Goal: Task Accomplishment & Management: Complete application form

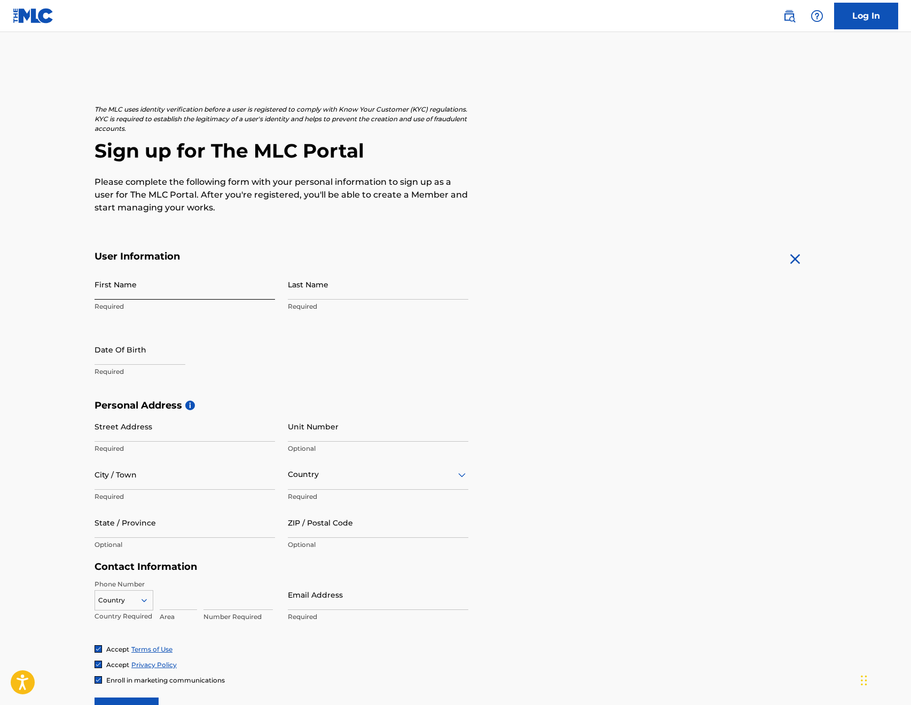
click at [151, 289] on input "First Name" at bounding box center [185, 284] width 181 height 30
type input "[PERSON_NAME]"
type input "[GEOGRAPHIC_DATA]"
type input "27"
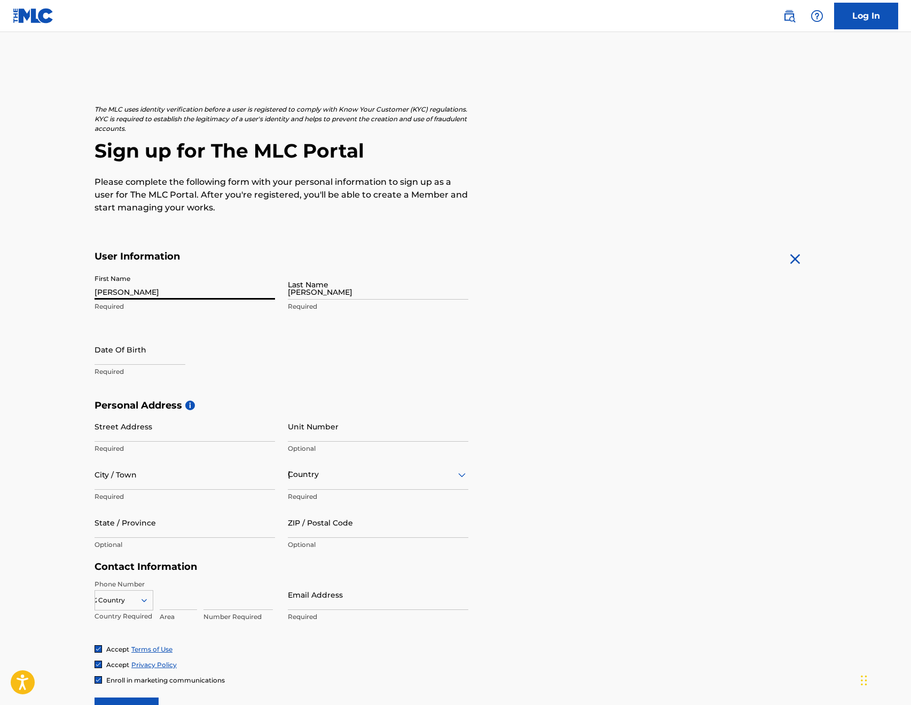
type input "78"
type input "0191472"
type input "[EMAIL_ADDRESS][DOMAIN_NAME]"
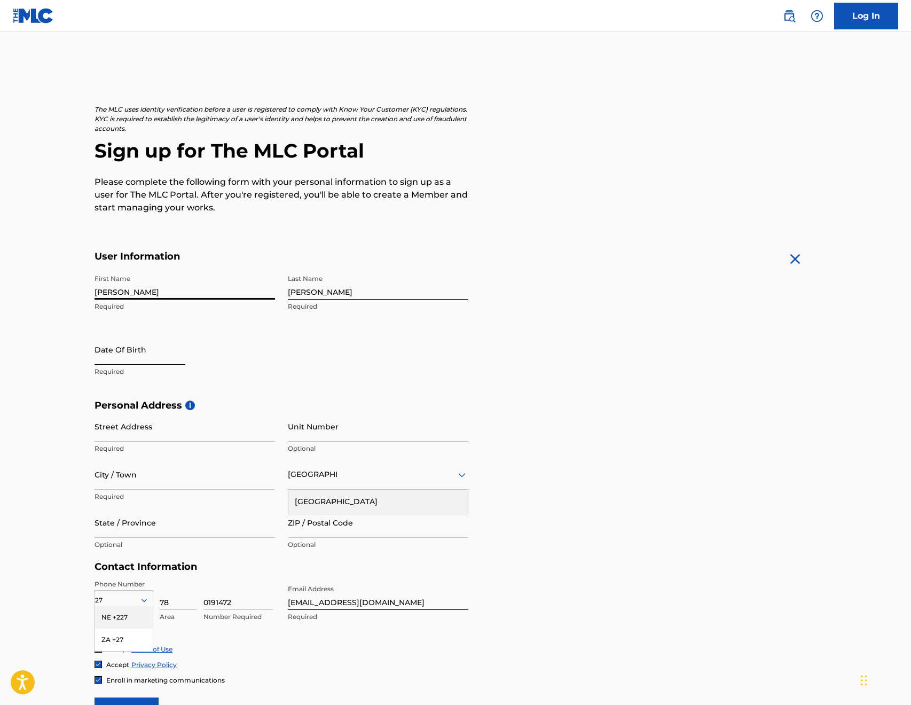
click at [119, 363] on input "text" at bounding box center [140, 349] width 91 height 30
select select "8"
select select "2025"
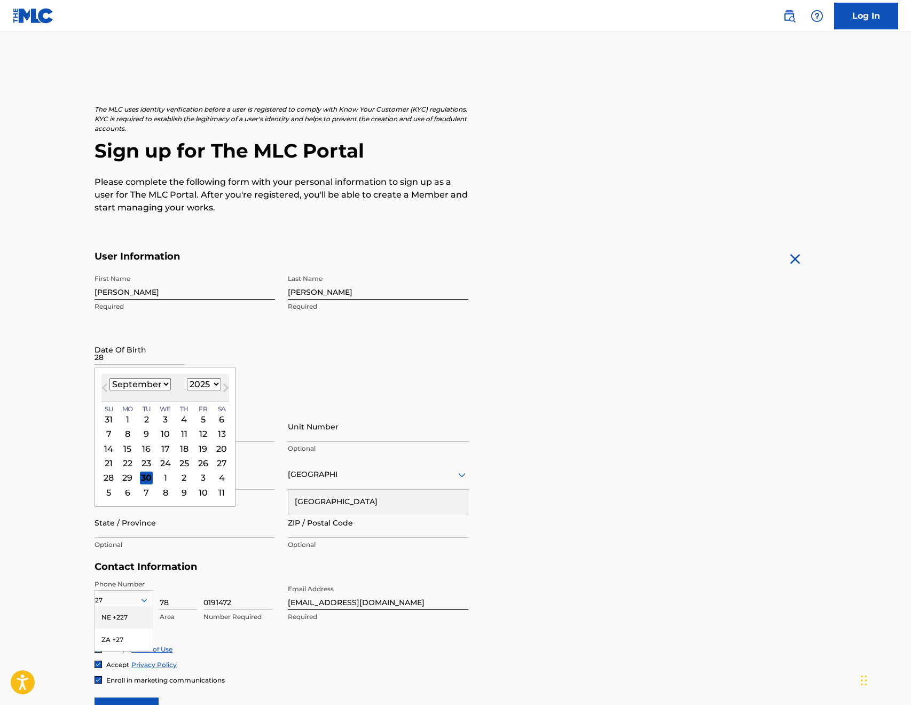
type input "28"
click at [215, 385] on select "1900 1901 1902 1903 1904 1905 1906 1907 1908 1909 1910 1911 1912 1913 1914 1915…" at bounding box center [204, 384] width 34 height 12
select select "1984"
click at [187, 378] on select "1900 1901 1902 1903 1904 1905 1906 1907 1908 1909 1910 1911 1912 1913 1914 1915…" at bounding box center [204, 384] width 34 height 12
click at [163, 386] on select "January February March April May June July August September October November De…" at bounding box center [139, 384] width 61 height 12
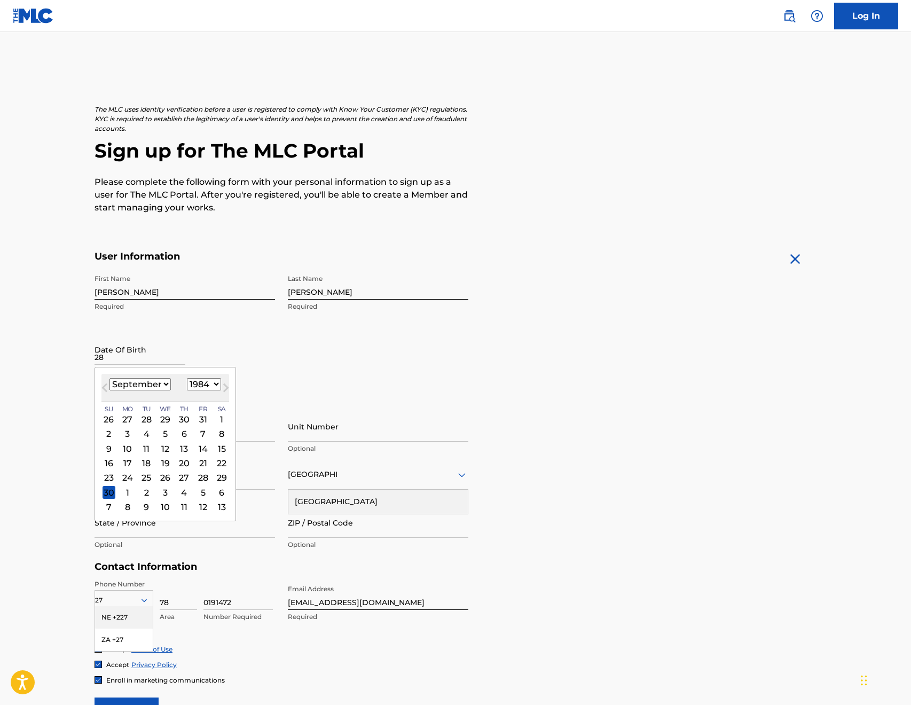
select select "3"
click at [109, 378] on select "January February March April May June July August September October November De…" at bounding box center [139, 384] width 61 height 12
click at [221, 468] on div "28" at bounding box center [221, 463] width 13 height 13
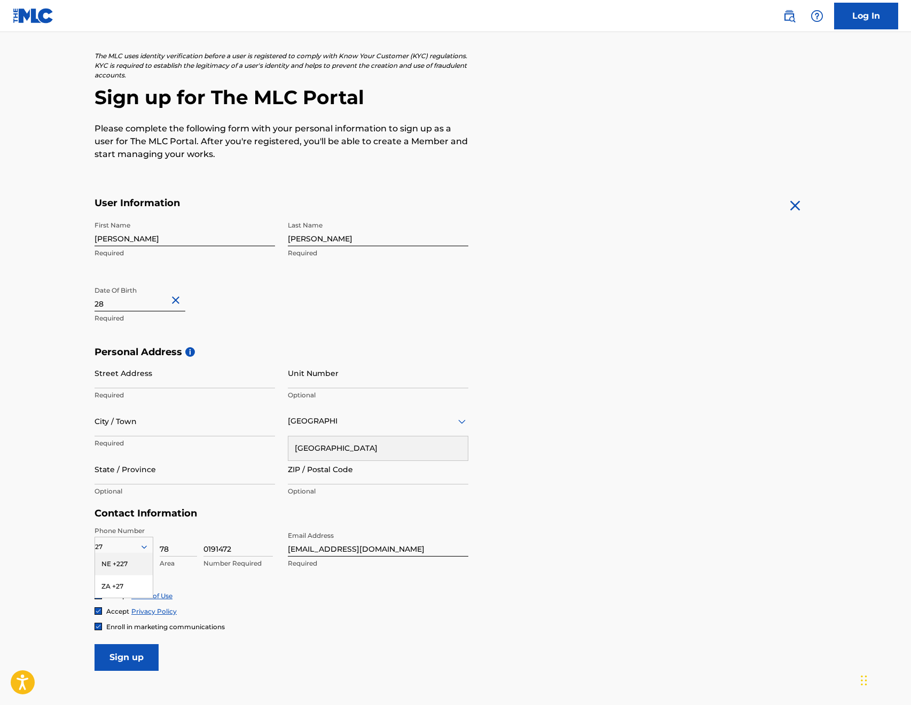
scroll to position [107, 0]
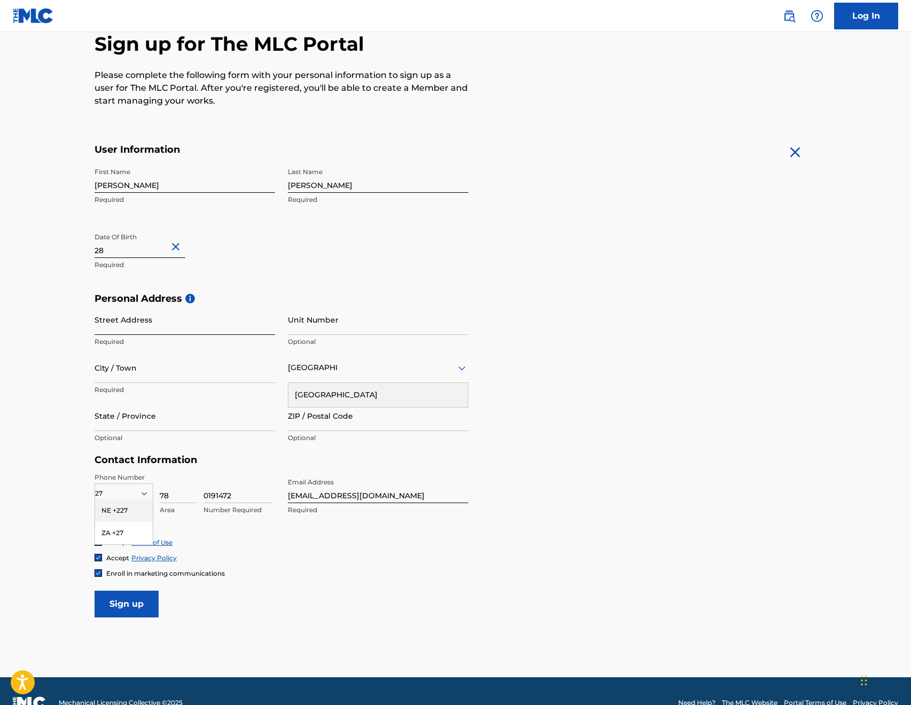
click at [113, 328] on input "Street Address" at bounding box center [185, 319] width 181 height 30
type input "[STREET_ADDRESS]"
click at [307, 328] on input "Unit Number" at bounding box center [378, 319] width 181 height 30
click at [375, 327] on input "Calypso Beach" at bounding box center [378, 319] width 181 height 30
type input "C"
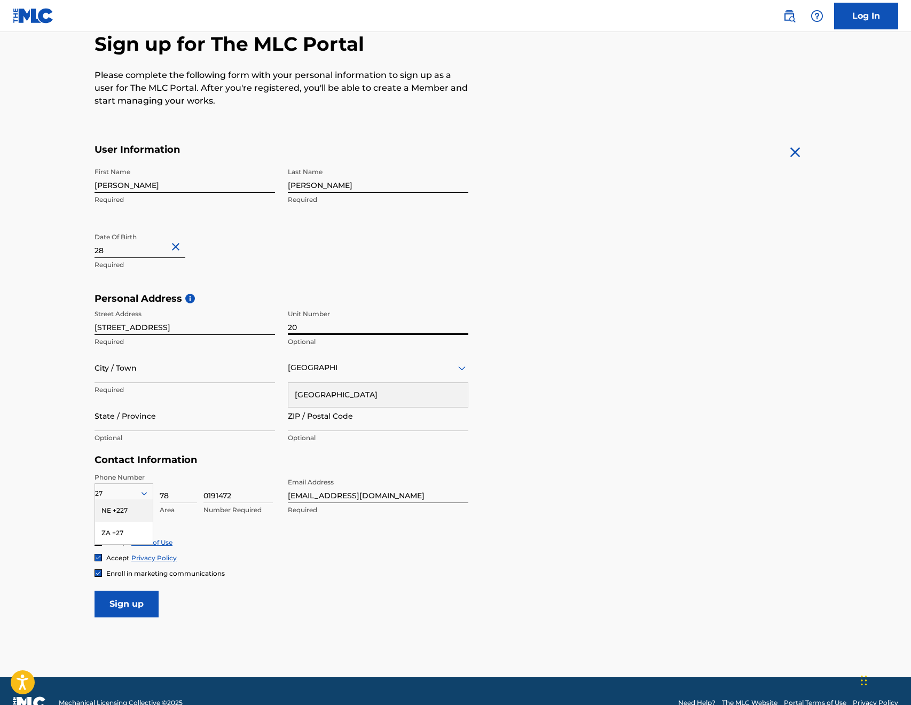
type input "20"
click at [105, 327] on input "[STREET_ADDRESS]" at bounding box center [185, 319] width 181 height 30
type input "Thera Rd"
click at [144, 379] on input "City / Town" at bounding box center [185, 367] width 181 height 30
click at [142, 375] on input "Langebaan< [GEOGRAPHIC_DATA]" at bounding box center [185, 367] width 181 height 30
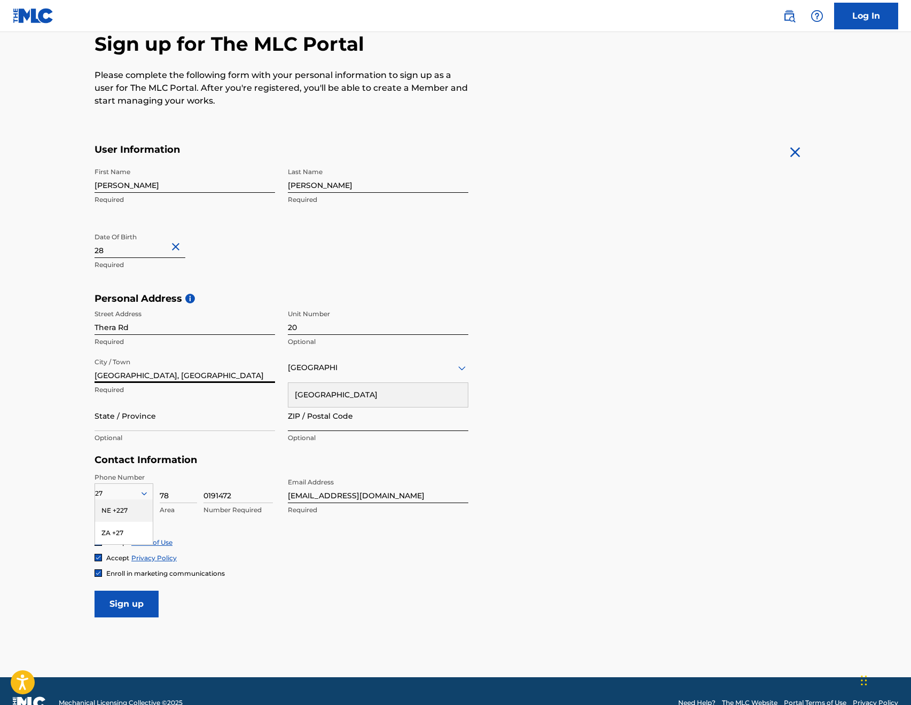
type input "[GEOGRAPHIC_DATA], [GEOGRAPHIC_DATA]"
click at [345, 429] on input "ZIP / Postal Code" at bounding box center [378, 416] width 181 height 30
type input "7357"
click at [154, 430] on input "State / Province" at bounding box center [185, 416] width 181 height 30
click at [195, 376] on input "[GEOGRAPHIC_DATA], [GEOGRAPHIC_DATA]" at bounding box center [185, 367] width 181 height 30
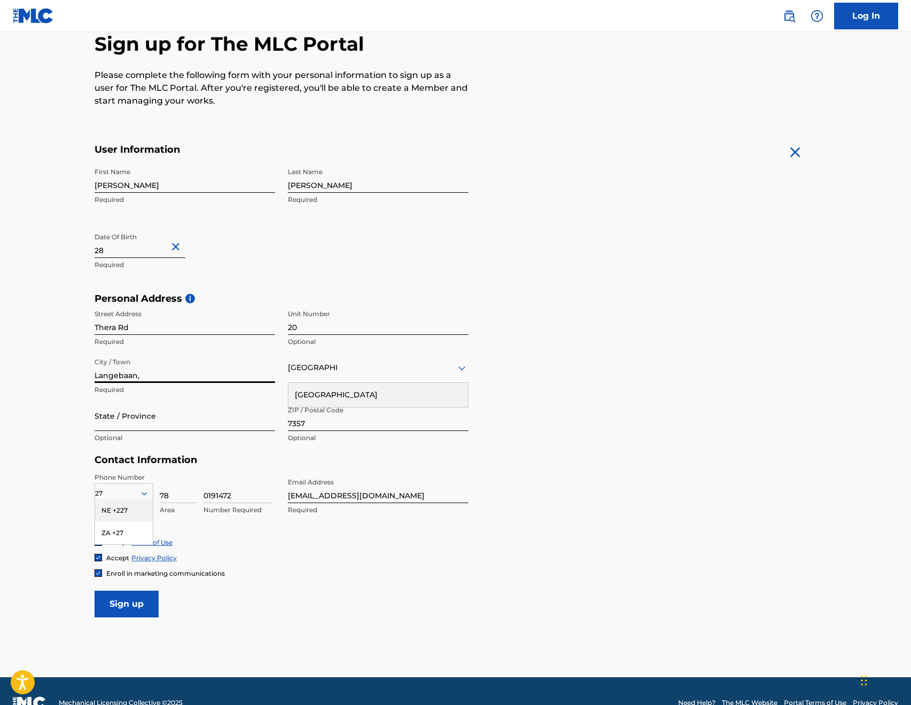
type input "Langebaan,"
click at [130, 425] on input "State / Province" at bounding box center [185, 416] width 181 height 30
type input "Western Cape"
click at [607, 489] on form "User Information First Name [PERSON_NAME] Required Last Name [PERSON_NAME] Requ…" at bounding box center [456, 381] width 722 height 474
click at [425, 529] on div "Phone Number 27 NE +227 ZA +27 Country Required 78 Area 0191472 Number Required…" at bounding box center [282, 505] width 374 height 65
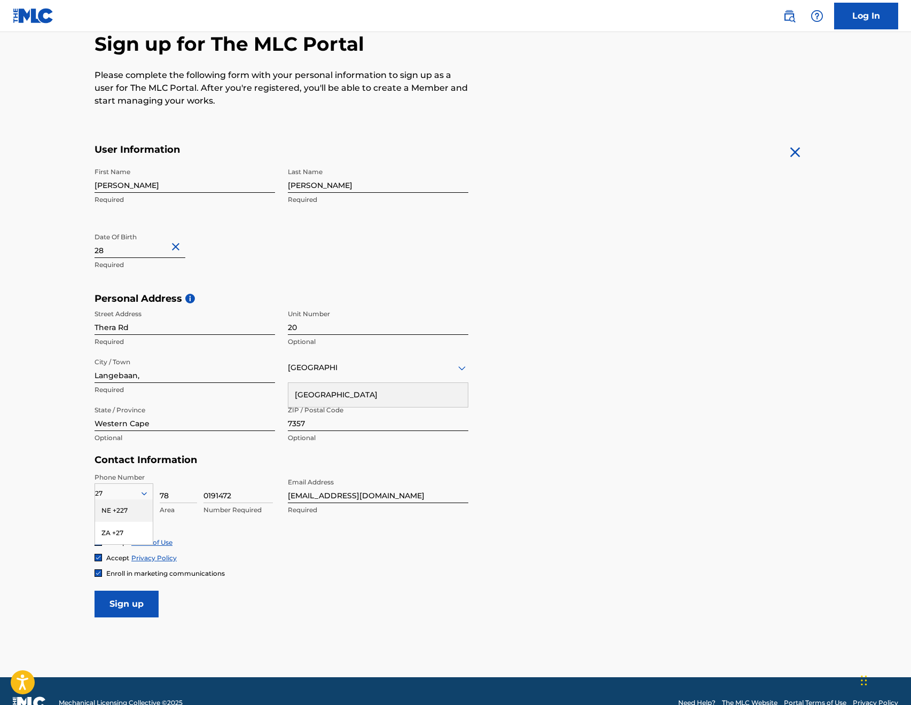
click at [178, 504] on div "78 Area" at bounding box center [178, 497] width 37 height 48
click at [123, 510] on div "NE +227" at bounding box center [124, 510] width 58 height 22
click at [142, 493] on icon at bounding box center [144, 493] width 5 height 3
click at [182, 476] on input "78" at bounding box center [178, 488] width 37 height 30
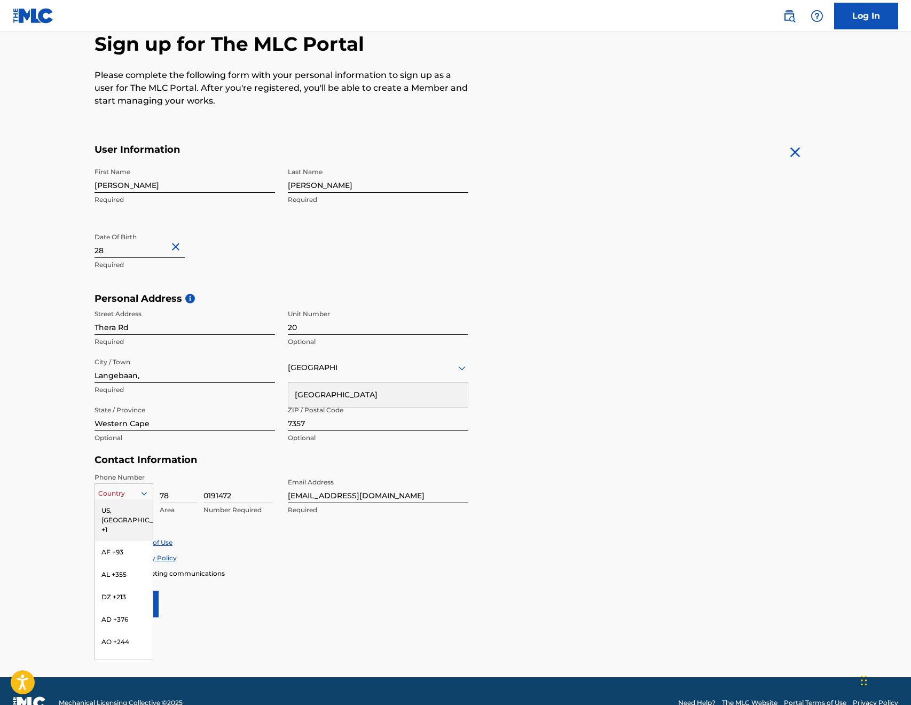
click at [144, 495] on icon at bounding box center [144, 493] width 5 height 3
click at [328, 585] on form "User Information First Name [PERSON_NAME] Required Last Name [PERSON_NAME] Requ…" at bounding box center [456, 381] width 722 height 474
click at [143, 496] on icon at bounding box center [144, 494] width 10 height 10
type input "r"
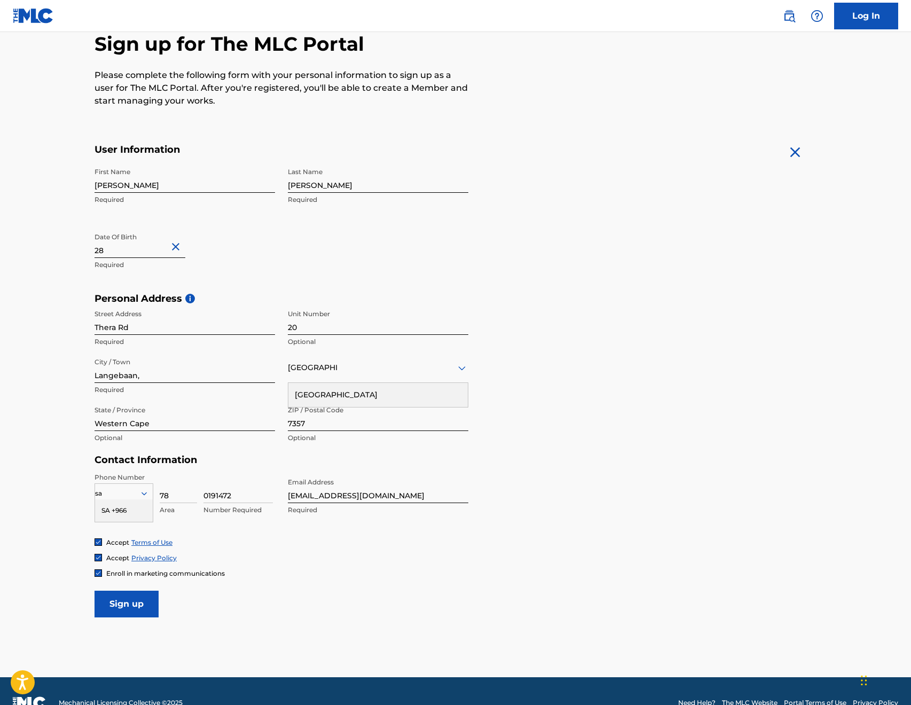
type input "s"
type input "r"
type input "za"
click at [117, 507] on div "ZA +27" at bounding box center [124, 510] width 58 height 22
click at [141, 602] on input "Sign up" at bounding box center [127, 604] width 64 height 27
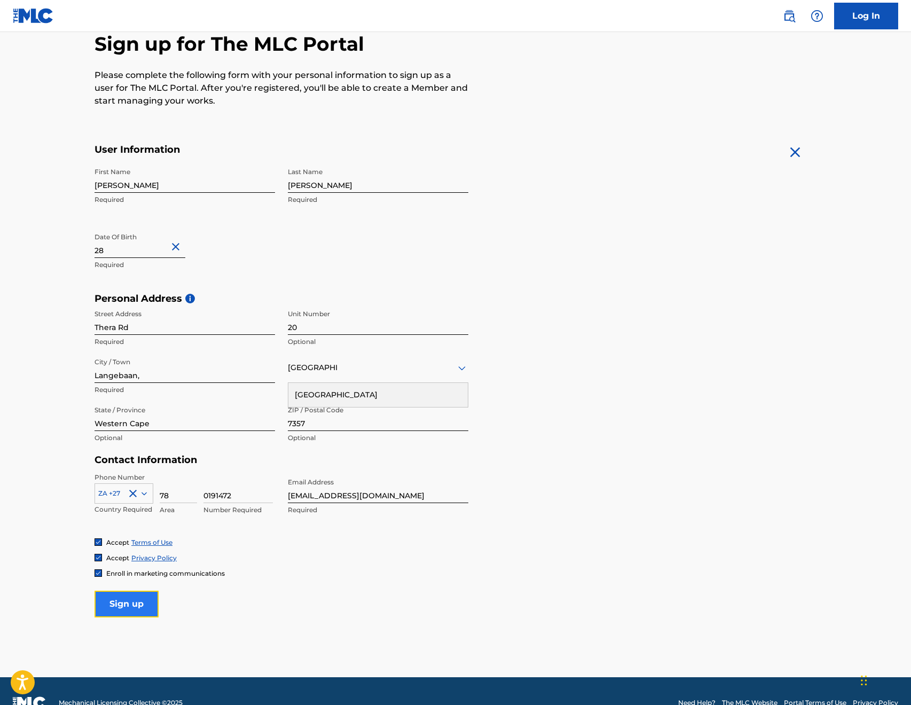
click at [135, 602] on input "Sign up" at bounding box center [127, 604] width 64 height 27
click at [200, 497] on div "ZA +27 Country Required 78 Area 0191472 Number Required" at bounding box center [185, 497] width 181 height 48
click at [203, 498] on input "0191472" at bounding box center [237, 488] width 69 height 30
type input "780191472"
click at [174, 492] on input "78" at bounding box center [178, 488] width 37 height 30
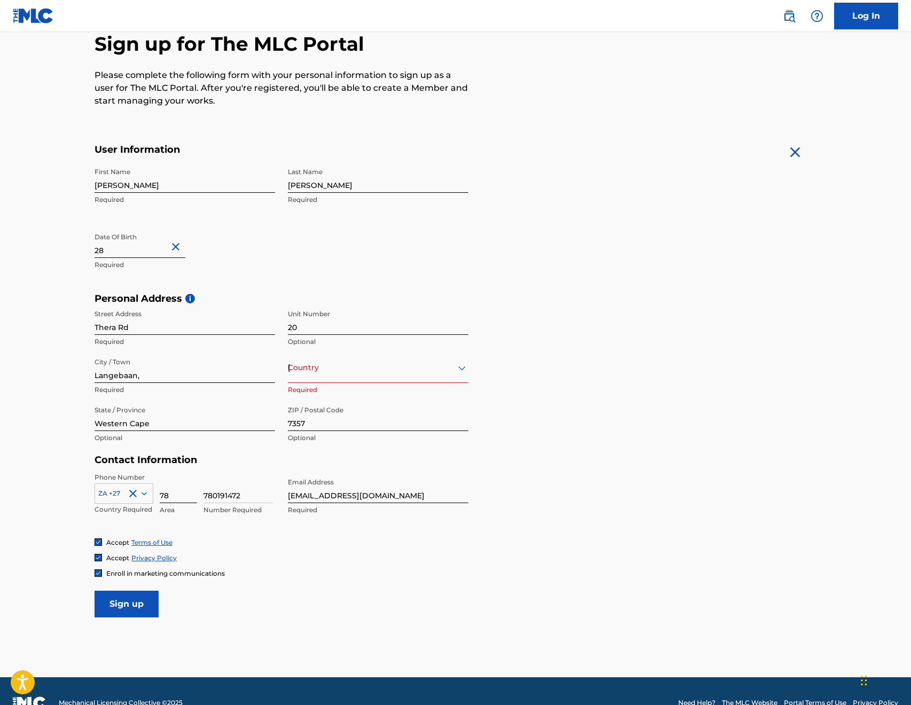
type input "7"
click at [213, 546] on div "Accept Terms of Use" at bounding box center [456, 542] width 722 height 9
click at [140, 605] on input "Sign up" at bounding box center [127, 604] width 64 height 27
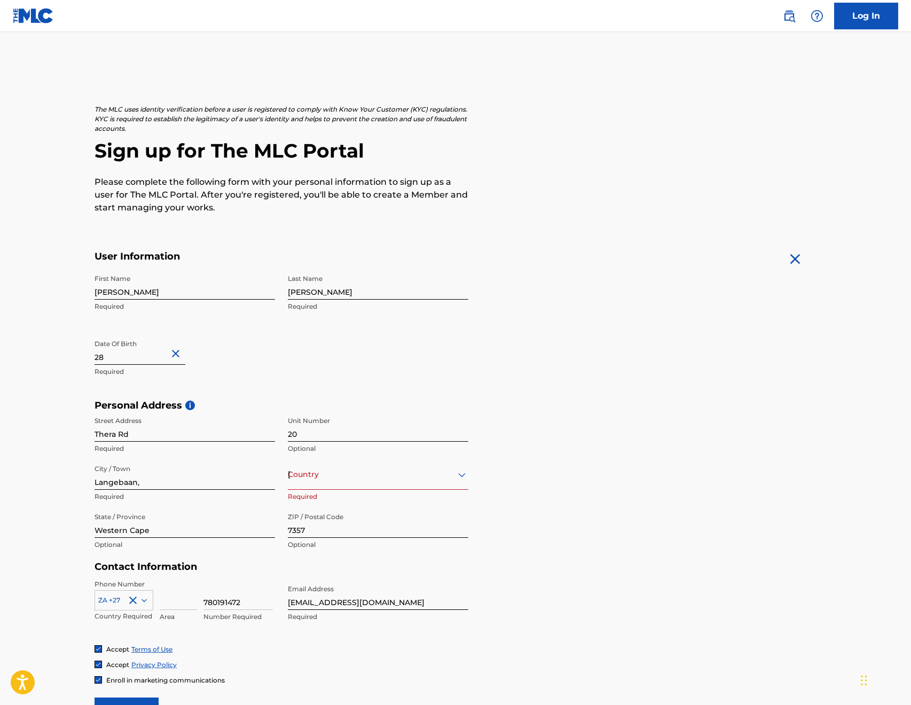
scroll to position [130, 0]
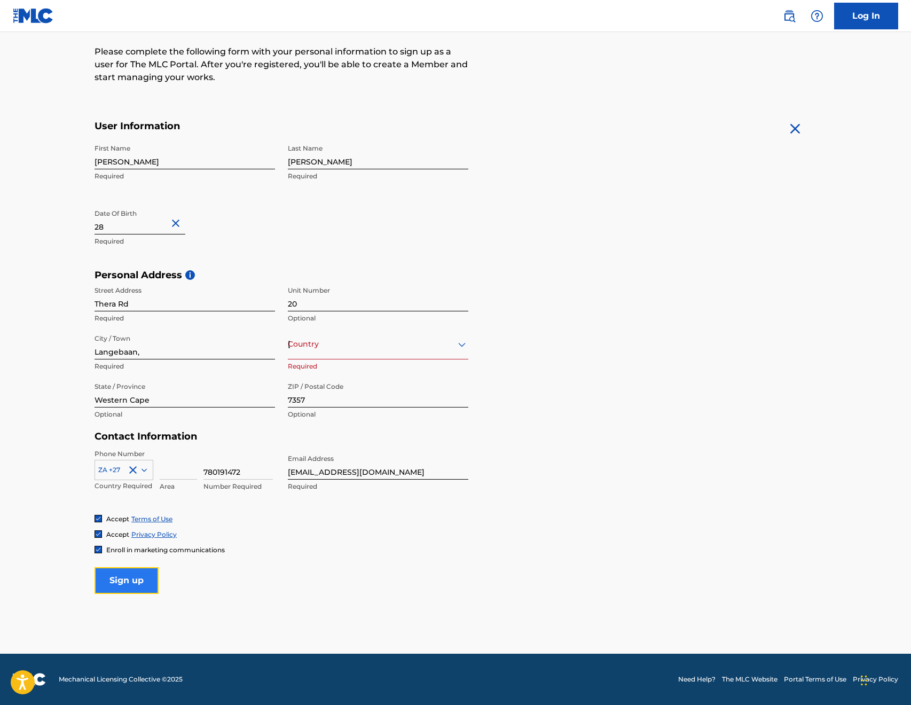
click at [122, 583] on input "Sign up" at bounding box center [127, 580] width 64 height 27
click at [121, 584] on input "Sign up" at bounding box center [127, 580] width 64 height 27
click at [122, 585] on input "Sign up" at bounding box center [127, 580] width 64 height 27
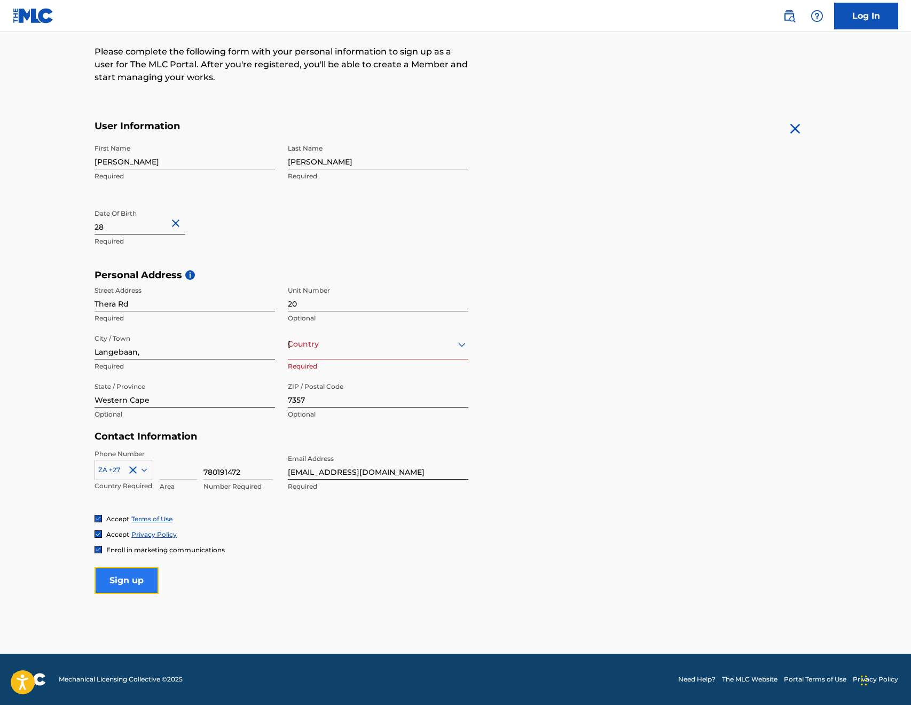
click at [123, 584] on input "Sign up" at bounding box center [127, 580] width 64 height 27
drag, startPoint x: 126, startPoint y: 585, endPoint x: 329, endPoint y: 615, distance: 205.1
click at [329, 615] on main "The MLC uses identity verification before a user is registered to comply with K…" at bounding box center [455, 278] width 911 height 752
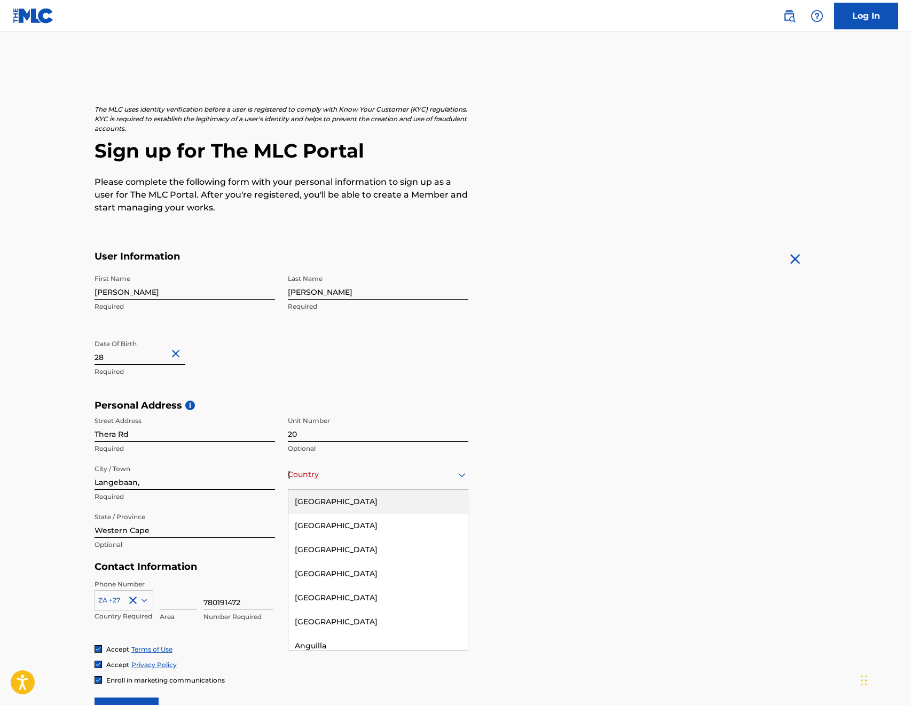
click at [466, 477] on icon at bounding box center [462, 474] width 13 height 13
type input "sou"
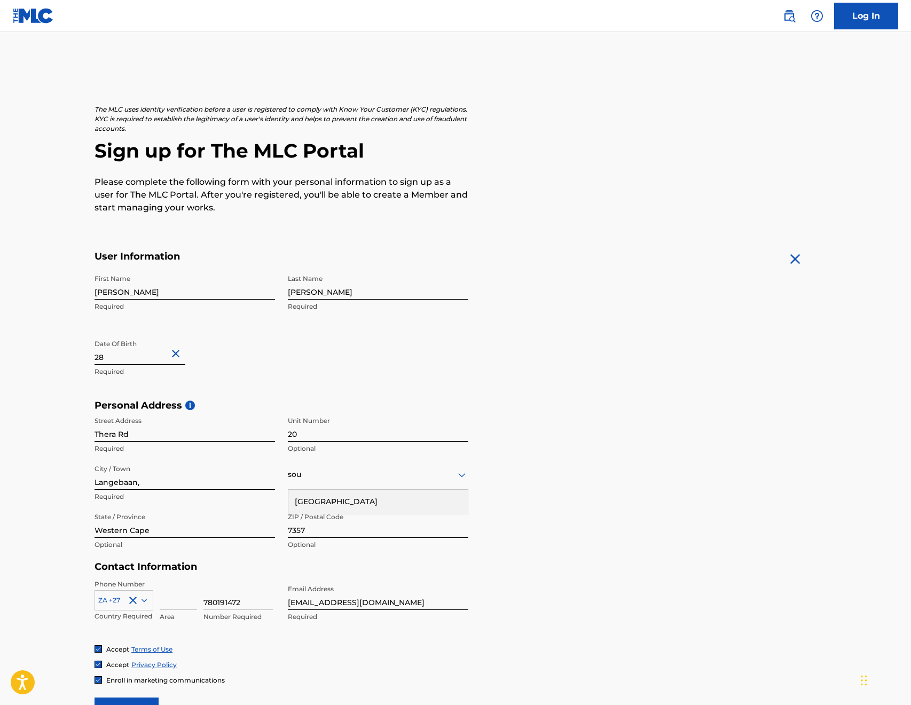
click at [366, 512] on div "[GEOGRAPHIC_DATA]" at bounding box center [377, 502] width 179 height 24
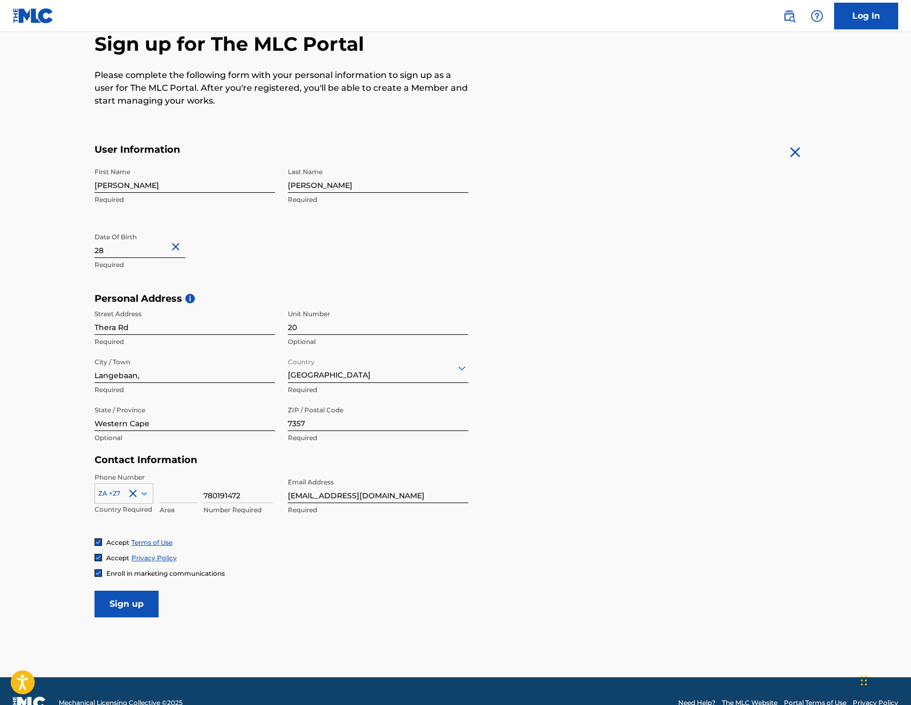
scroll to position [130, 0]
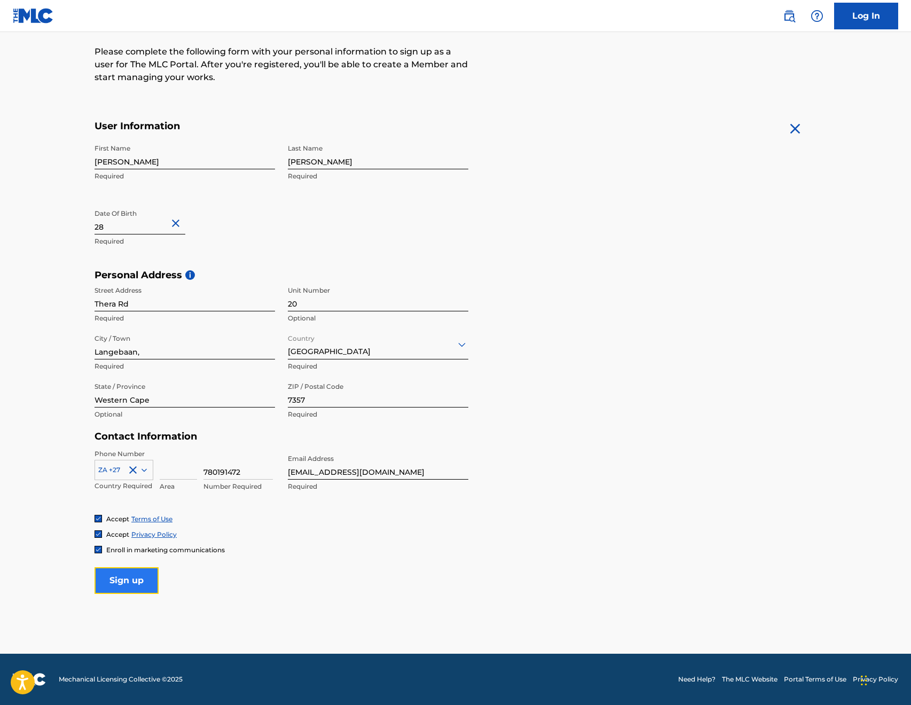
click at [137, 580] on input "Sign up" at bounding box center [127, 580] width 64 height 27
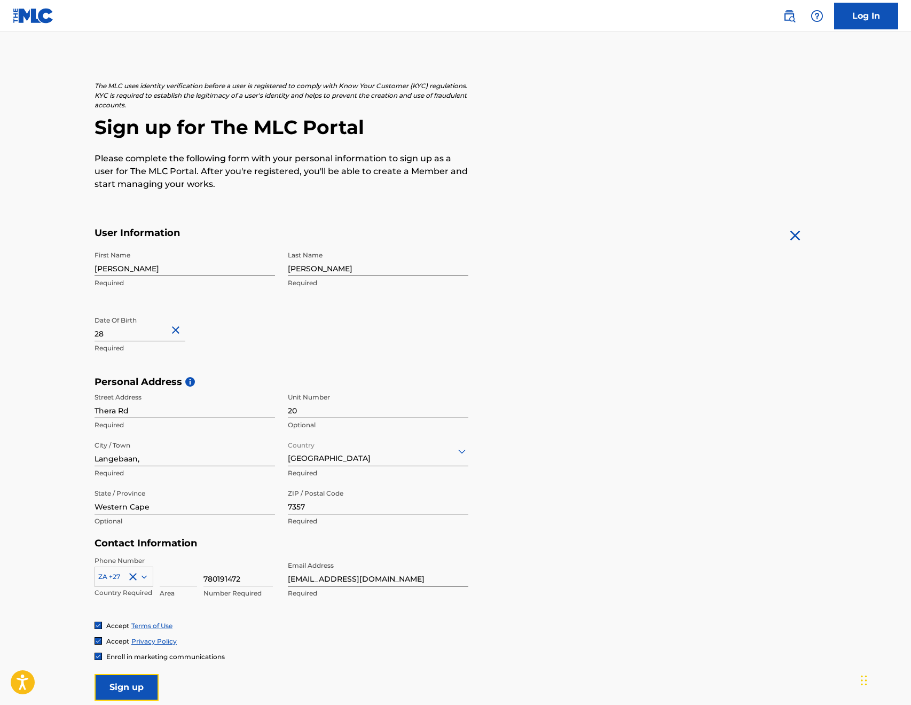
scroll to position [77, 0]
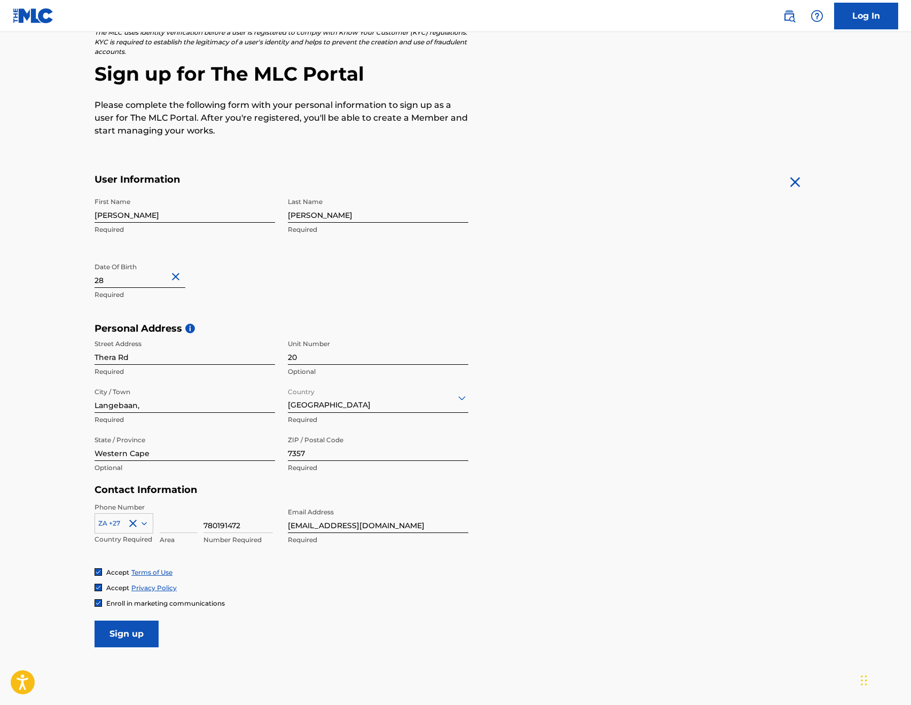
click at [288, 629] on form "User Information First Name [PERSON_NAME] Last Name [PERSON_NAME] Required Date…" at bounding box center [456, 411] width 722 height 474
click at [142, 634] on input "Sign up" at bounding box center [127, 634] width 64 height 27
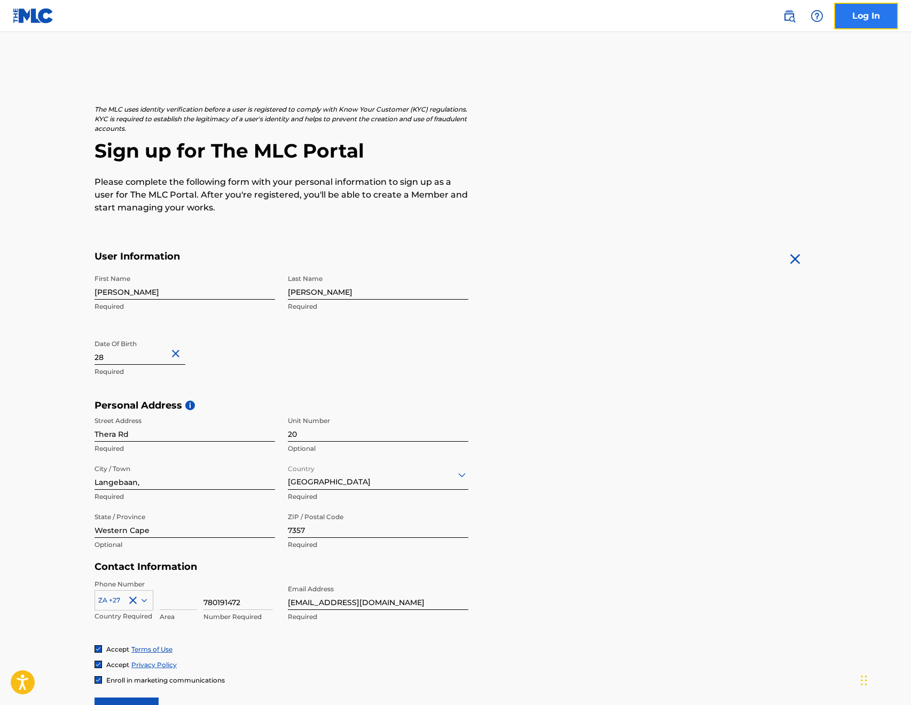
click at [861, 15] on link "Log In" at bounding box center [866, 16] width 64 height 27
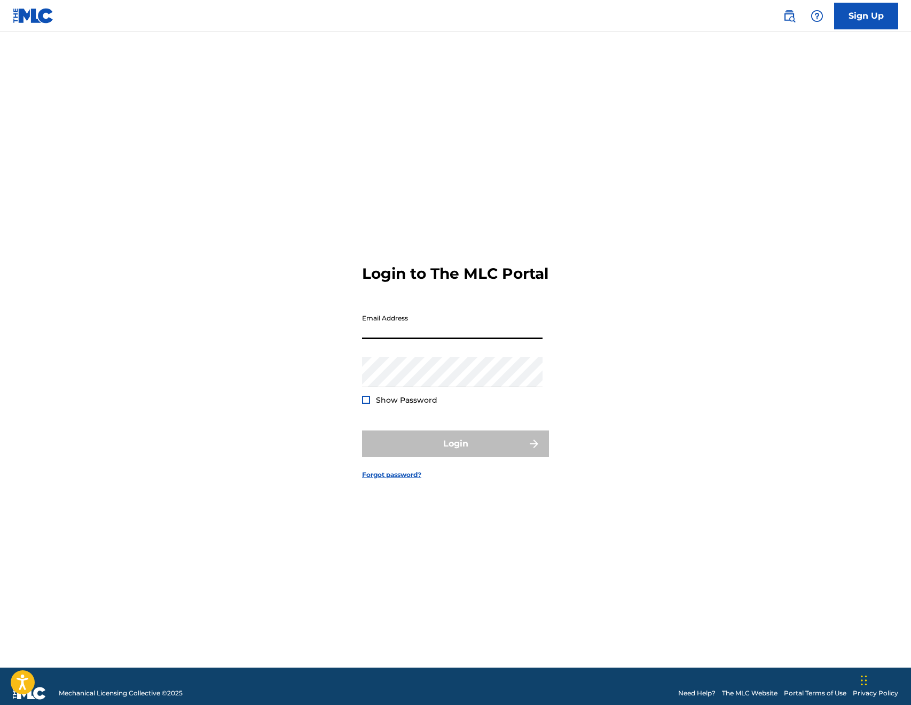
click at [418, 339] on input "Email Address" at bounding box center [452, 324] width 181 height 30
type input "[EMAIL_ADDRESS][DOMAIN_NAME]"
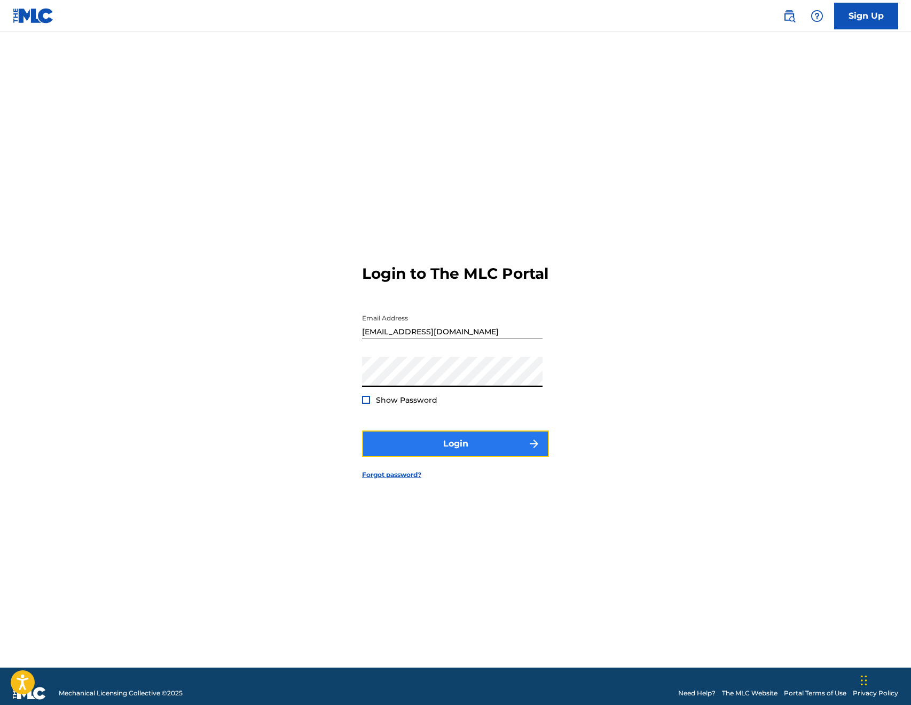
click at [504, 457] on button "Login" at bounding box center [455, 443] width 187 height 27
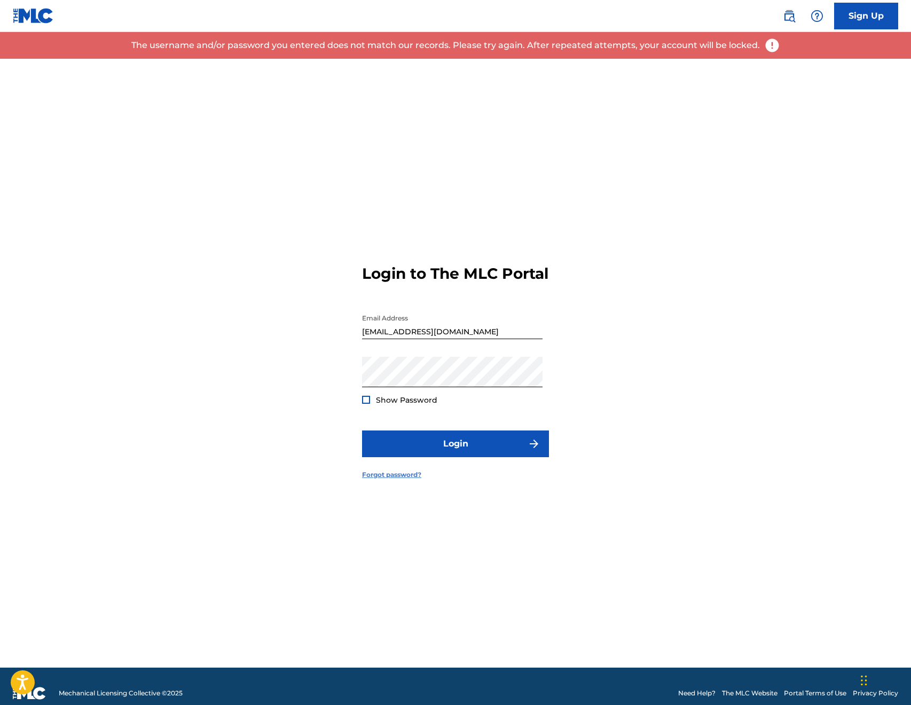
click at [413, 480] on link "Forgot password?" at bounding box center [391, 475] width 59 height 10
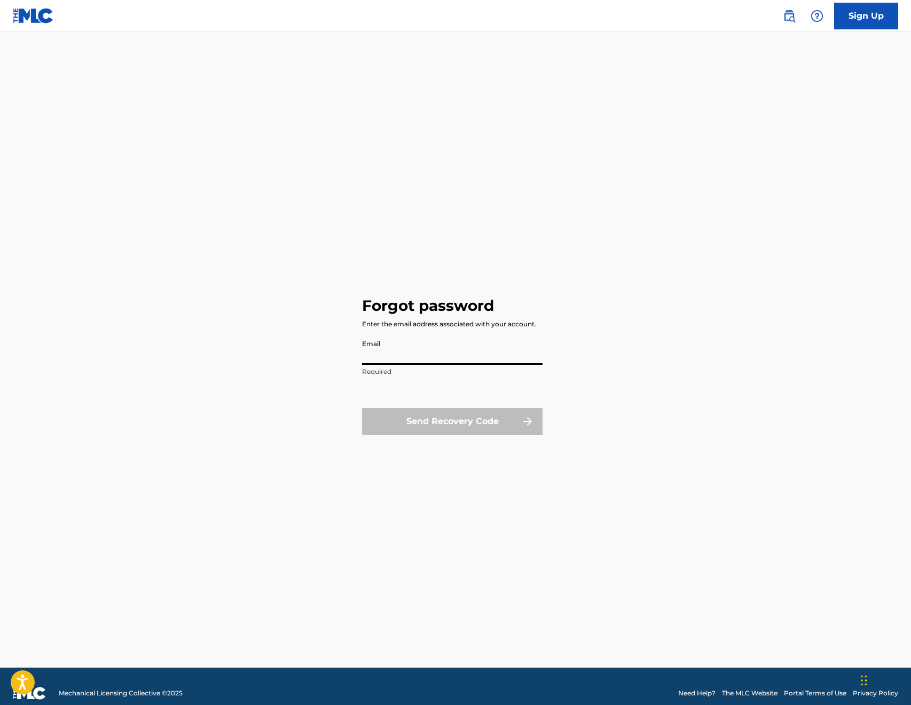
click at [394, 360] on input "Email" at bounding box center [452, 349] width 181 height 30
type input "[EMAIL_ADDRESS][DOMAIN_NAME]"
click at [453, 420] on button "Send Recovery Code" at bounding box center [452, 421] width 181 height 27
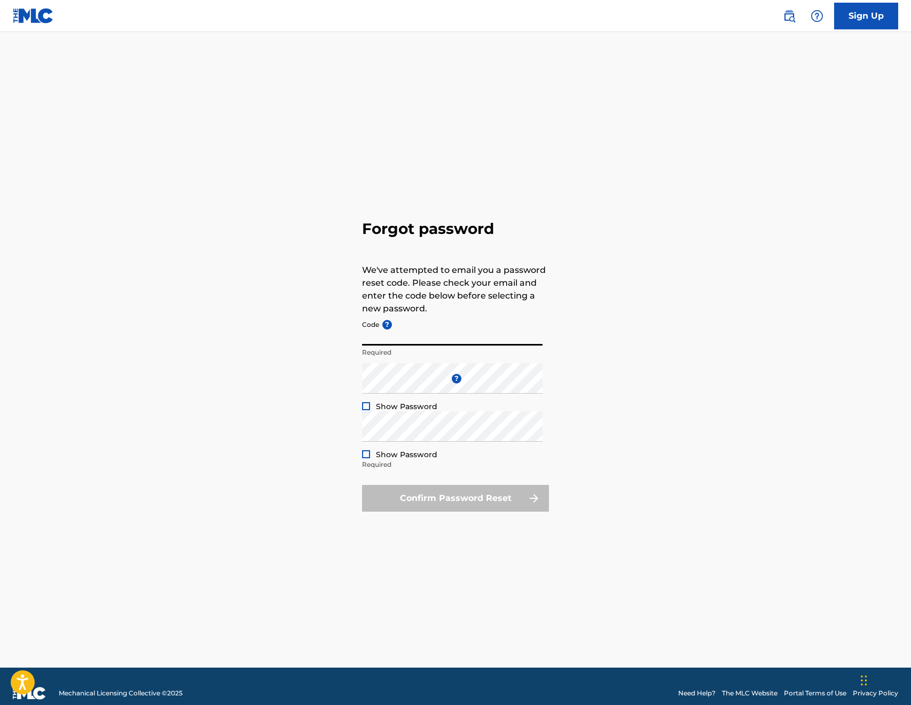
click at [407, 339] on input "Code ?" at bounding box center [452, 330] width 181 height 30
click at [17, 48] on main "Forgot password We've attempted to email you a password reset code. Please chec…" at bounding box center [455, 350] width 911 height 636
paste input "FP_8c39adcd5124723c3df8651abbb4"
type input "FP_8c39adcd5124723c3df8651abbb4"
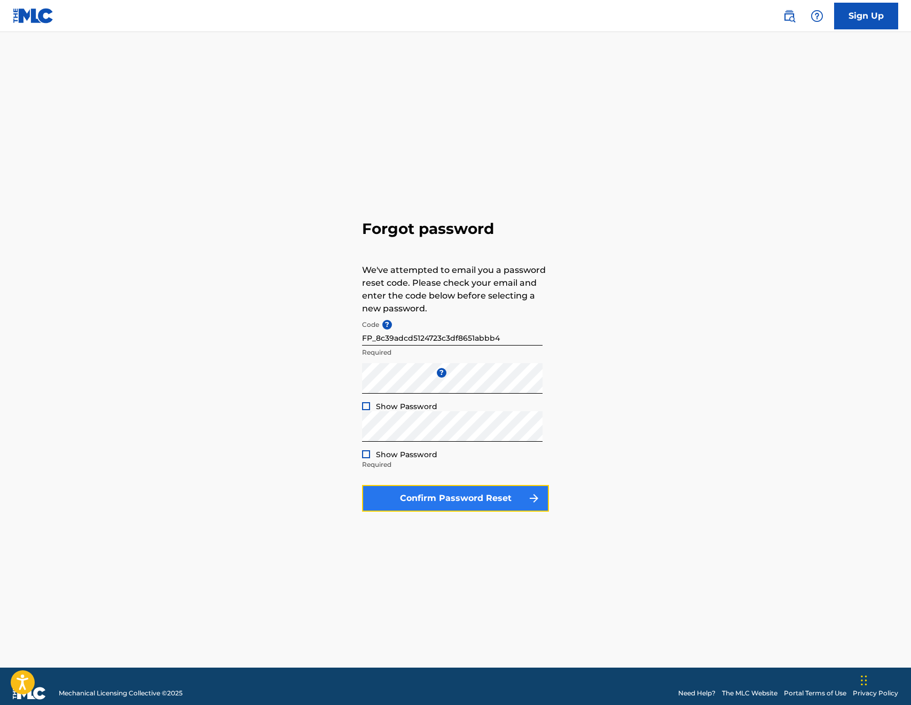
click at [497, 496] on button "Confirm Password Reset" at bounding box center [455, 498] width 187 height 27
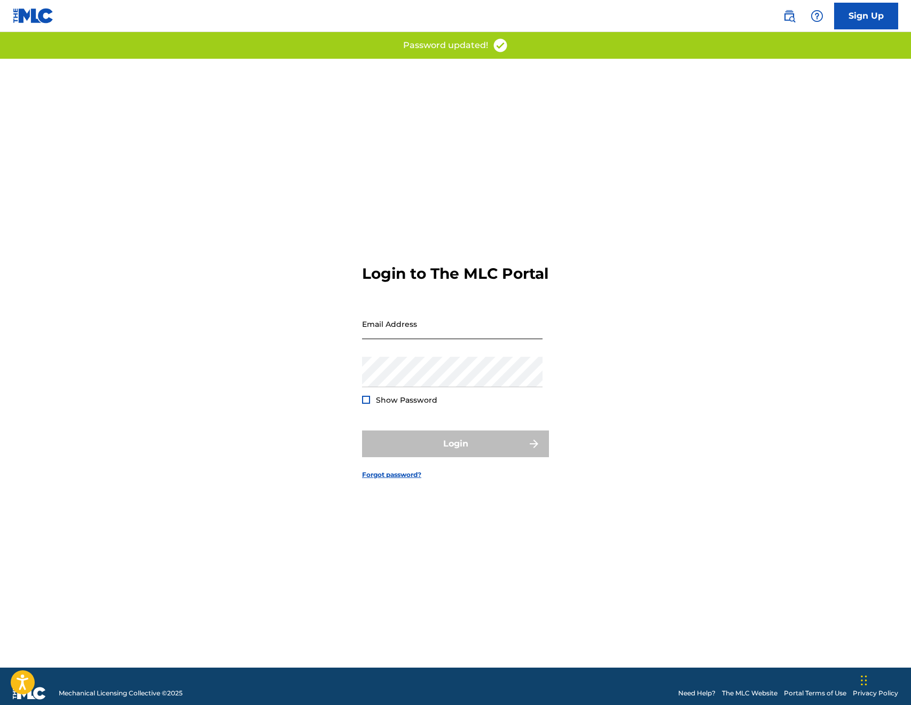
click at [419, 339] on input "Email Address" at bounding box center [452, 324] width 181 height 30
type input "[EMAIL_ADDRESS][DOMAIN_NAME]"
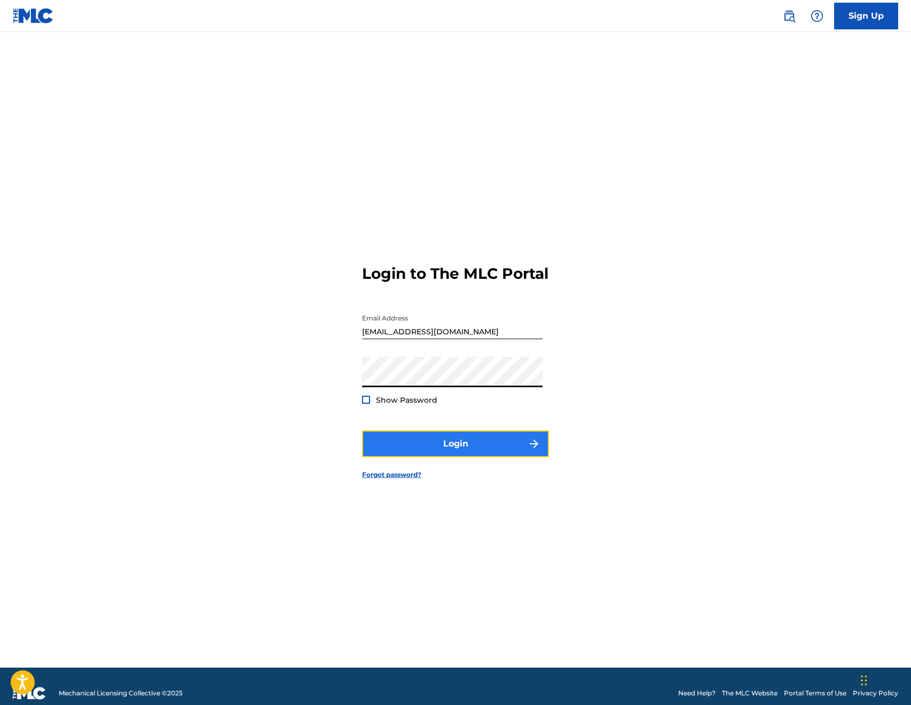
click at [489, 457] on button "Login" at bounding box center [455, 443] width 187 height 27
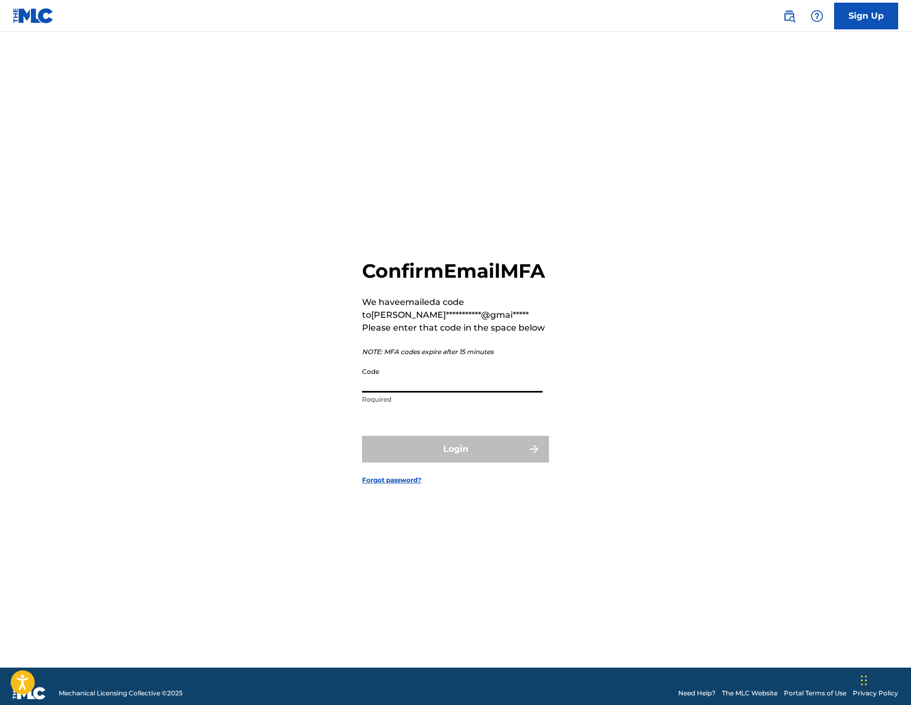
click at [422, 393] on input "Code" at bounding box center [452, 377] width 181 height 30
type input "882728"
click at [522, 463] on button "Login" at bounding box center [455, 449] width 187 height 27
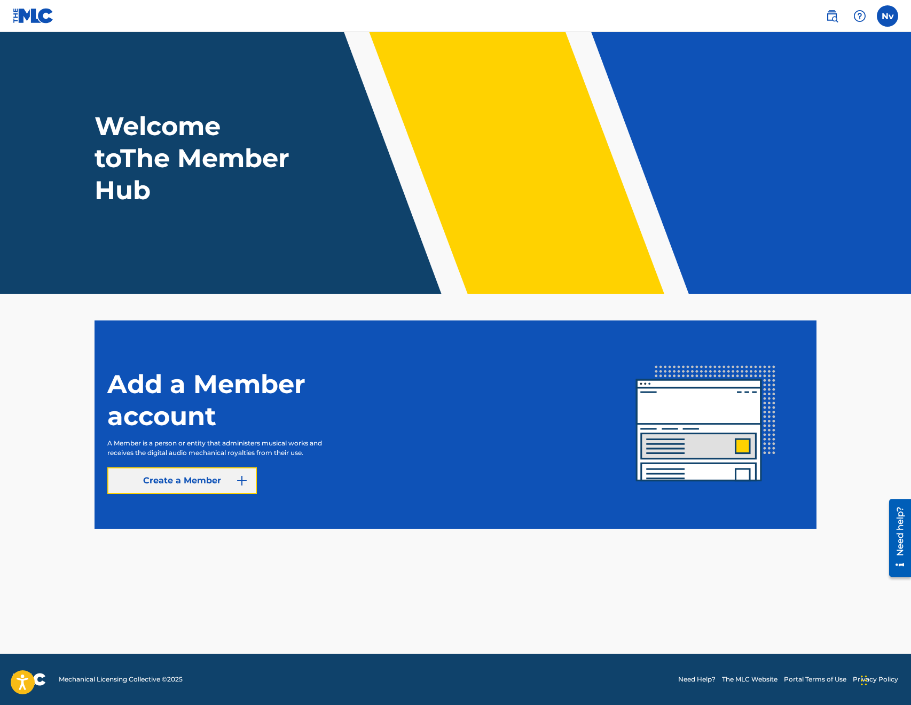
click at [181, 483] on link "Create a Member" at bounding box center [182, 480] width 150 height 27
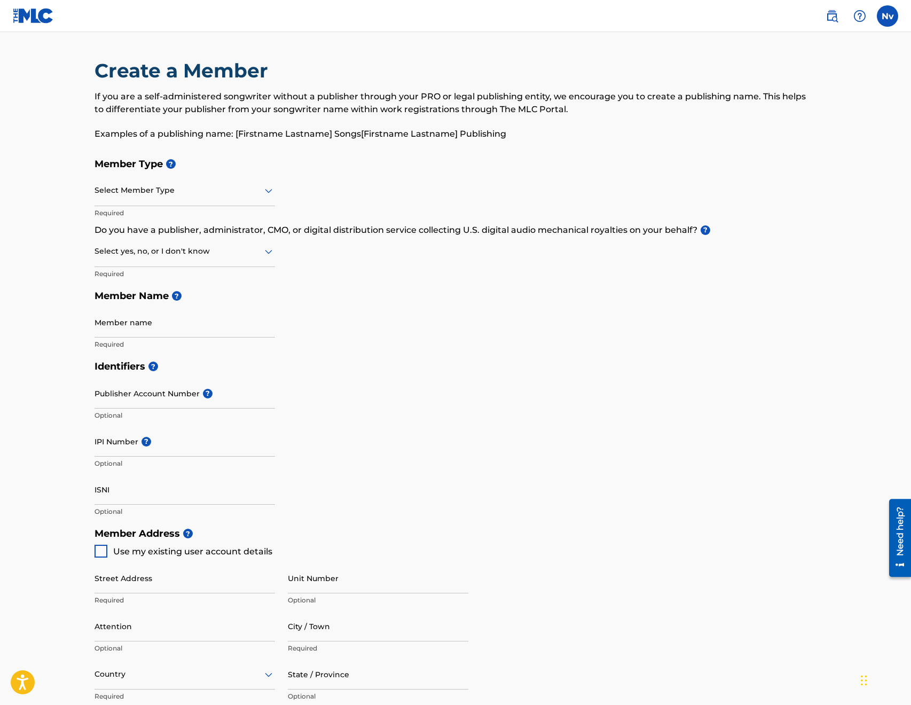
click at [271, 191] on icon at bounding box center [268, 191] width 7 height 4
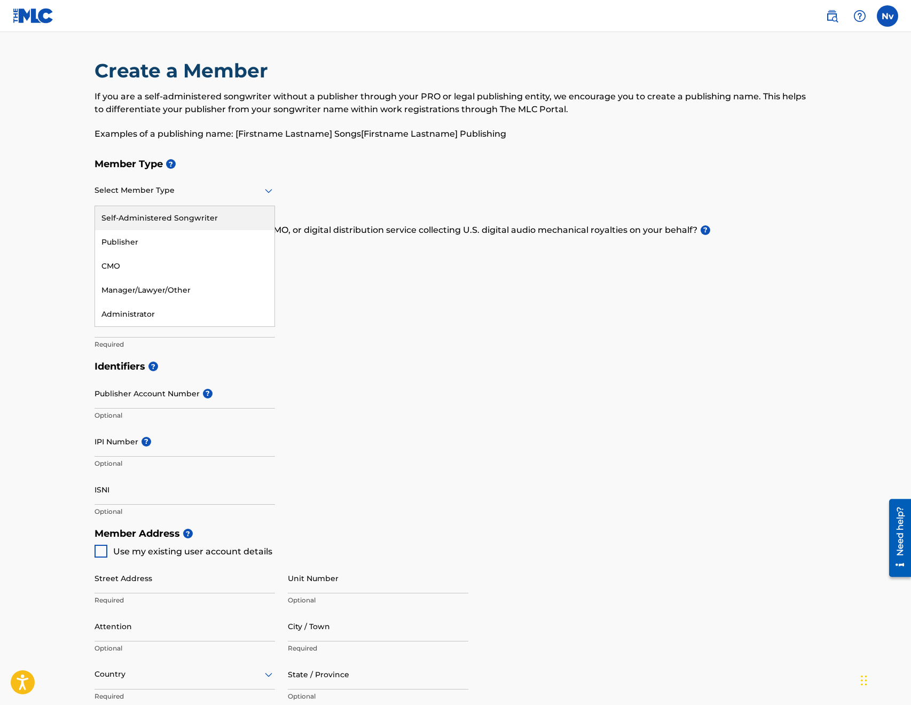
click at [141, 220] on div "Self-Administered Songwriter" at bounding box center [184, 218] width 179 height 24
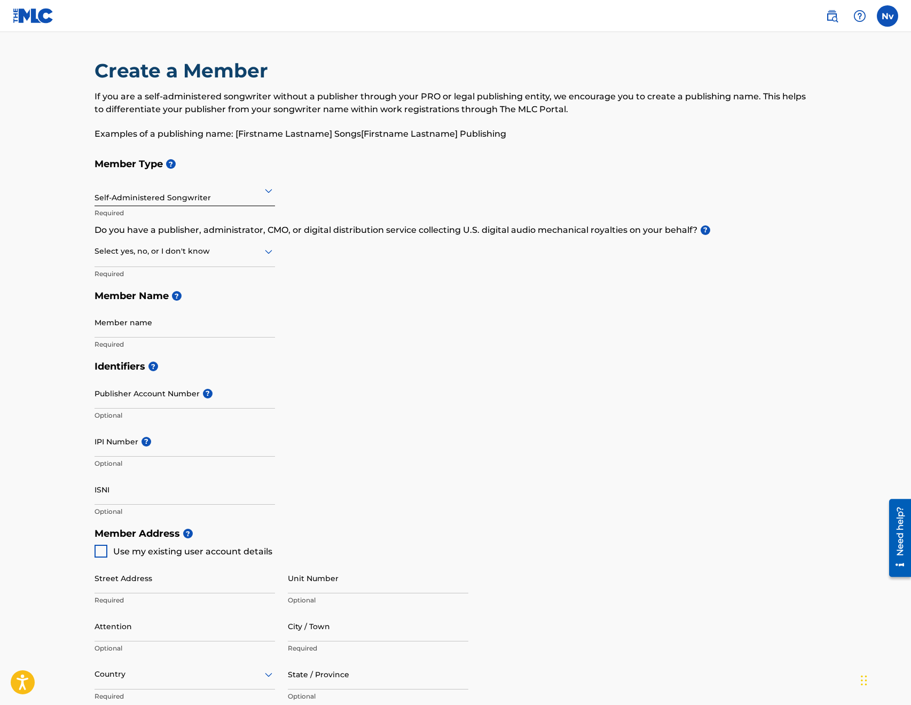
click at [269, 252] on icon at bounding box center [268, 252] width 7 height 4
click at [132, 280] on div "Yes" at bounding box center [184, 279] width 179 height 24
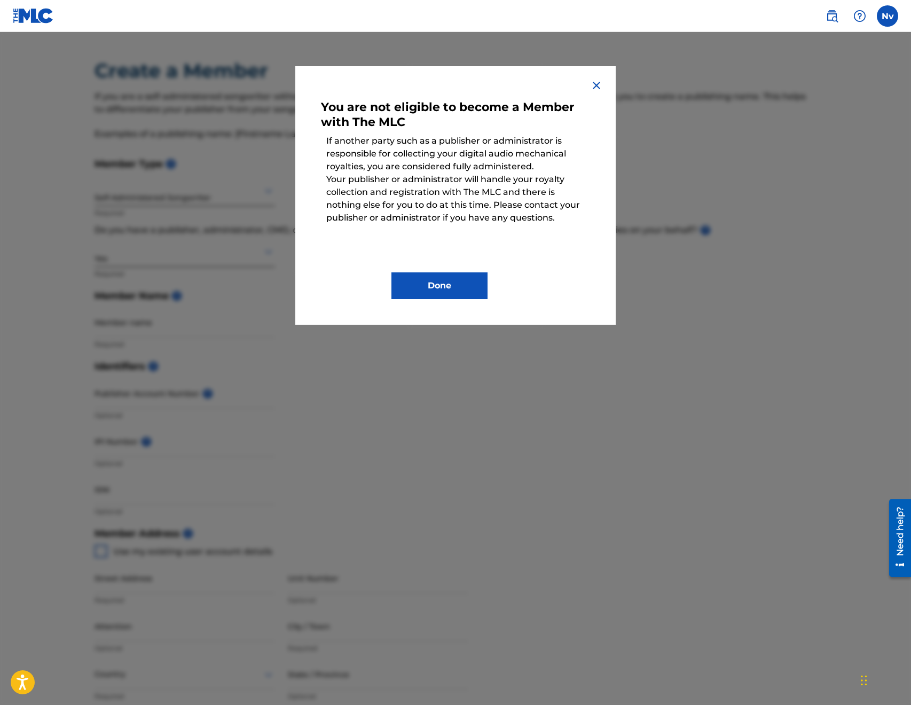
click at [597, 85] on img at bounding box center [596, 85] width 13 height 13
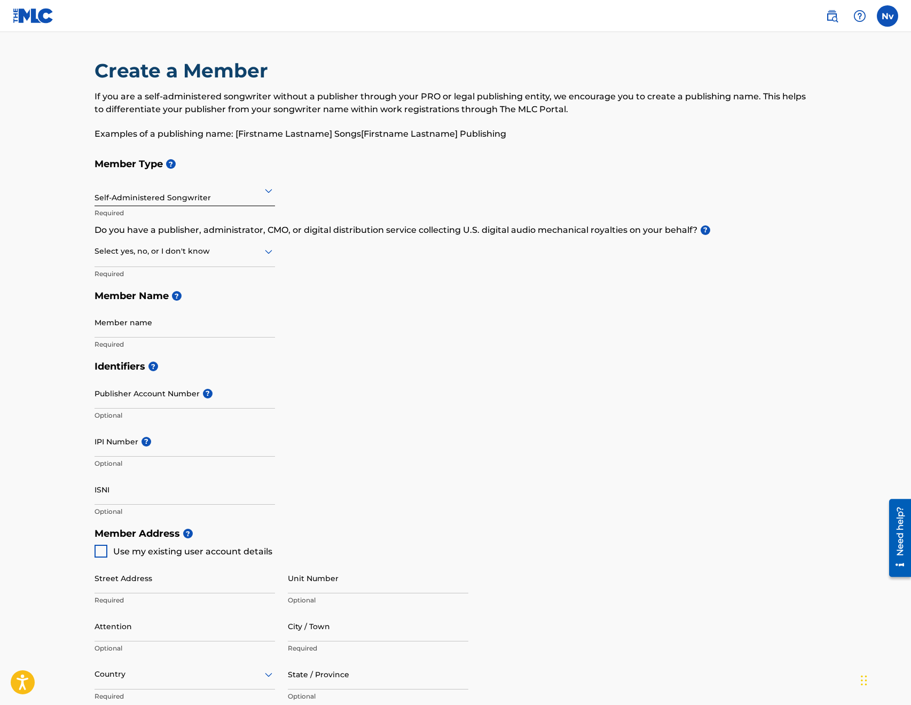
click at [271, 255] on icon at bounding box center [268, 251] width 13 height 13
click at [122, 326] on div "I don't know" at bounding box center [184, 327] width 179 height 24
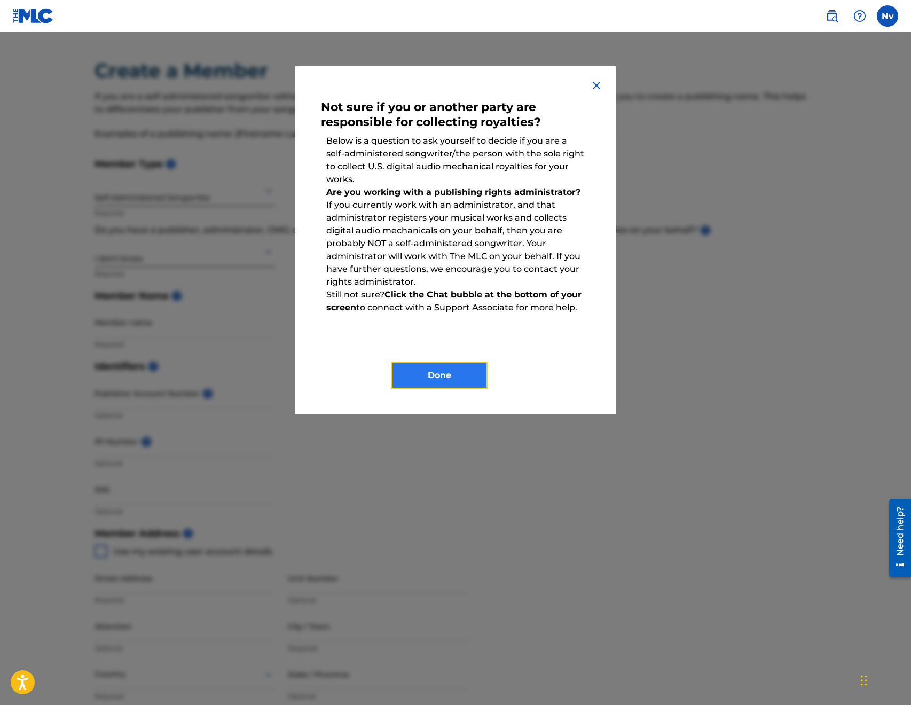
click at [461, 374] on button "Done" at bounding box center [439, 375] width 96 height 27
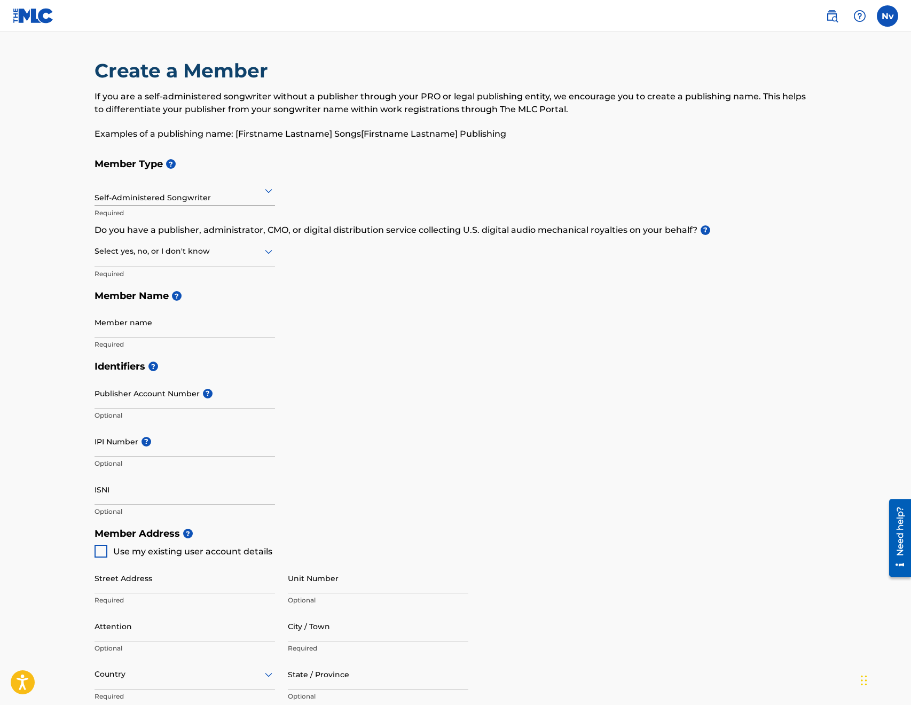
click at [270, 255] on icon at bounding box center [268, 251] width 13 height 13
click at [159, 302] on div "No" at bounding box center [184, 303] width 179 height 24
click at [163, 331] on input "Member name" at bounding box center [185, 322] width 181 height 30
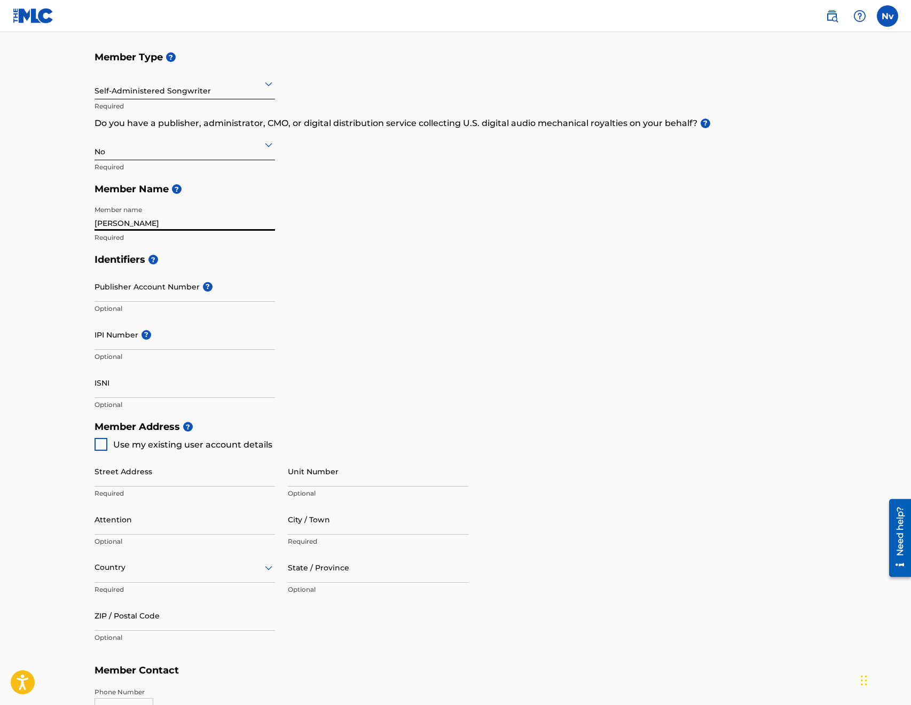
type input "[PERSON_NAME]"
click at [101, 445] on div at bounding box center [101, 444] width 13 height 13
type input "335 Naauwpoort"
type input "Witbank"
type input "[GEOGRAPHIC_DATA]"
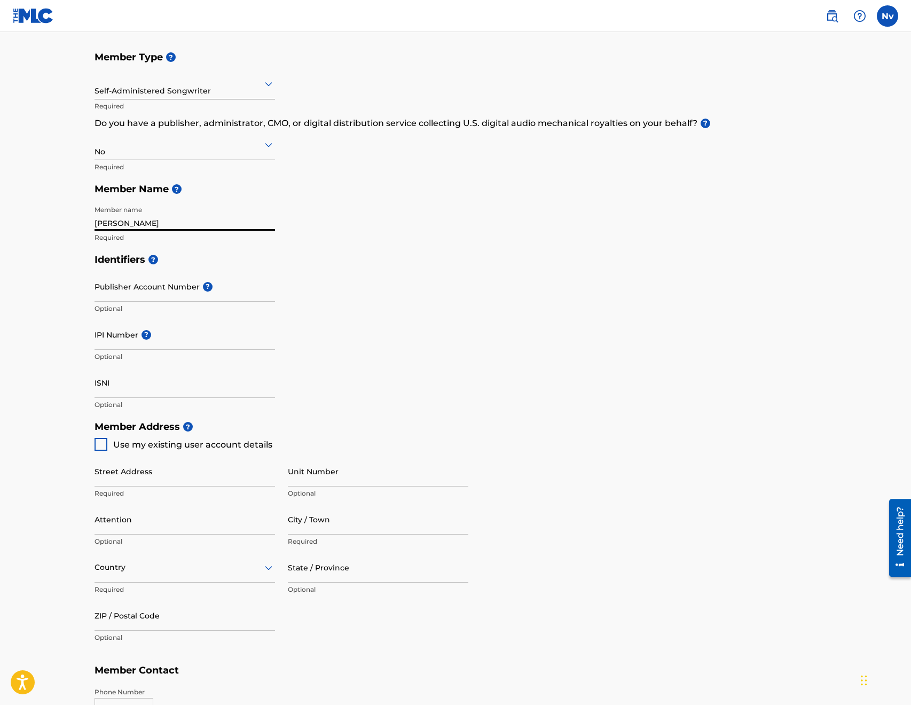
type input "1034"
type input "780191472"
type input "[EMAIL_ADDRESS][DOMAIN_NAME]"
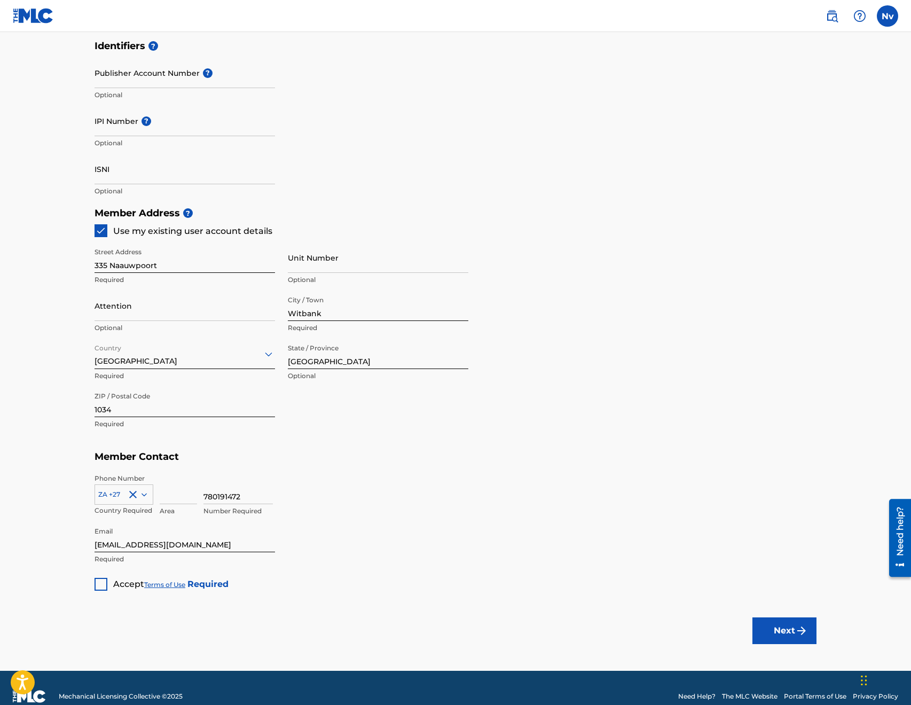
scroll to position [338, 0]
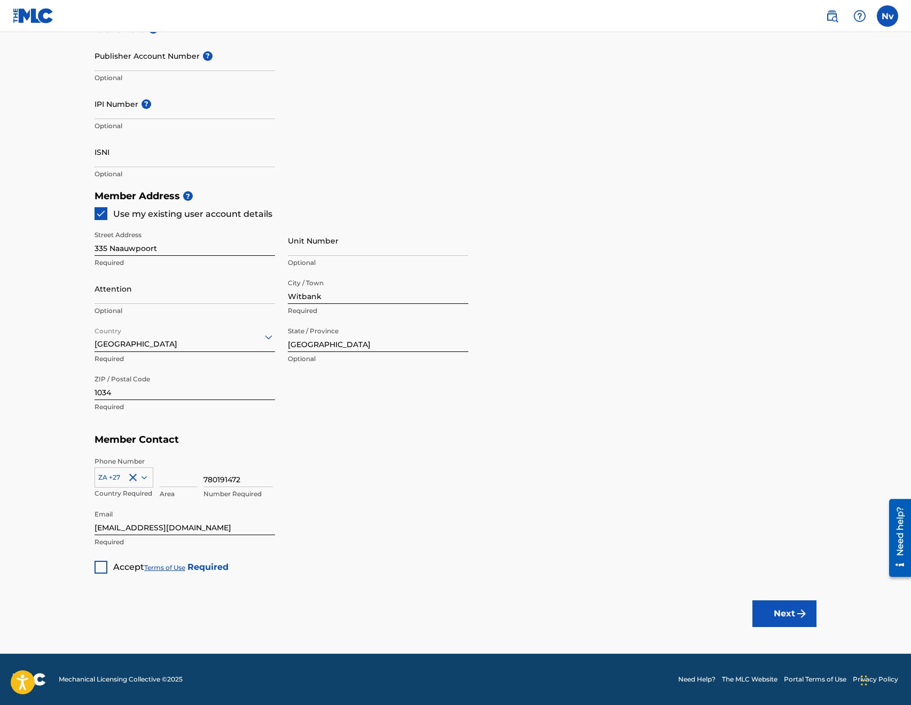
click at [104, 568] on div at bounding box center [101, 567] width 13 height 13
click at [785, 615] on button "Next" at bounding box center [785, 613] width 64 height 27
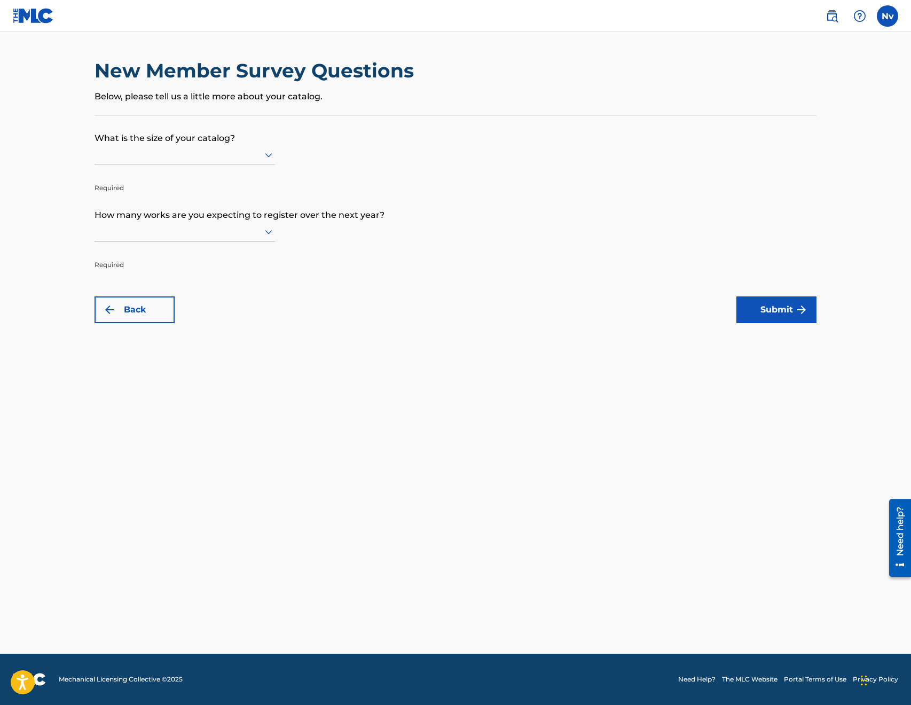
click at [267, 153] on icon at bounding box center [268, 154] width 13 height 13
click at [268, 159] on icon at bounding box center [268, 154] width 13 height 13
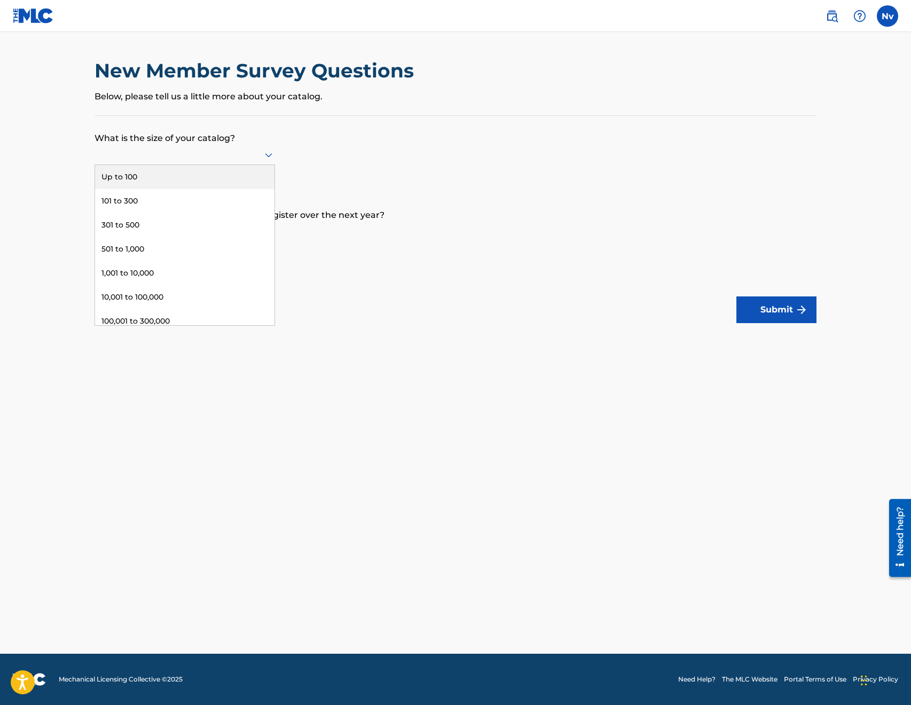
click at [137, 174] on div "Up to 100" at bounding box center [184, 177] width 179 height 24
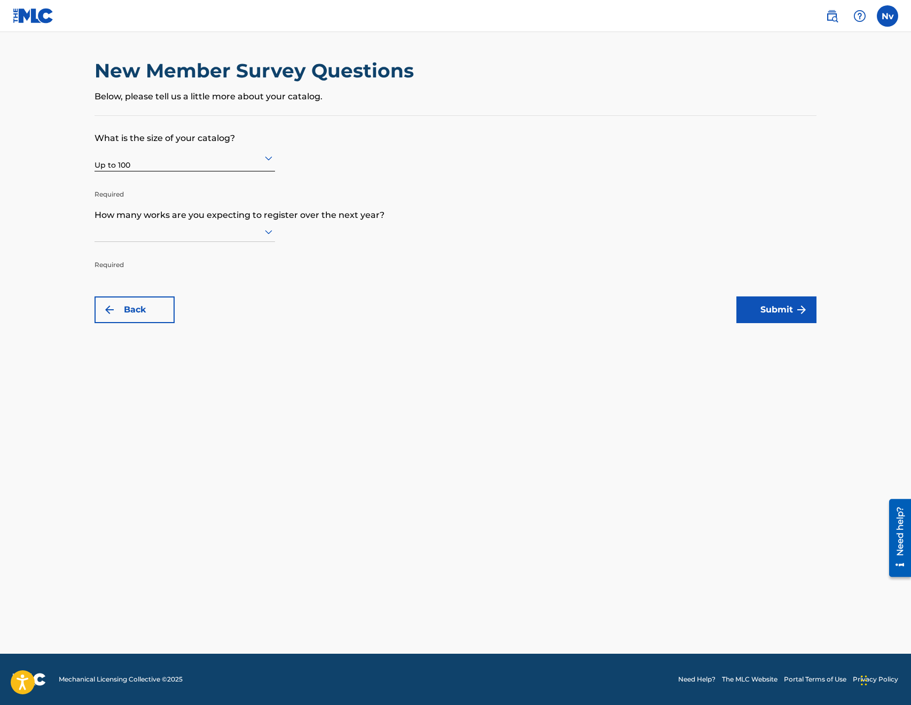
click at [268, 231] on icon at bounding box center [268, 232] width 7 height 4
click at [111, 253] on div "Up to 100" at bounding box center [184, 254] width 179 height 24
click at [785, 310] on button "Submit" at bounding box center [777, 309] width 80 height 27
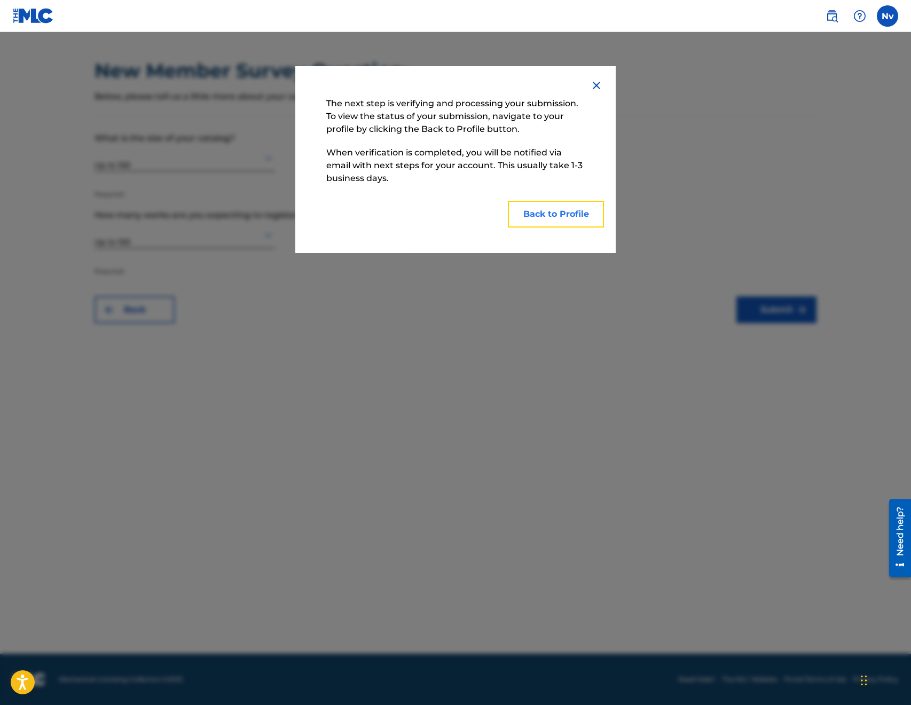
click at [571, 216] on button "Back to Profile" at bounding box center [556, 214] width 96 height 27
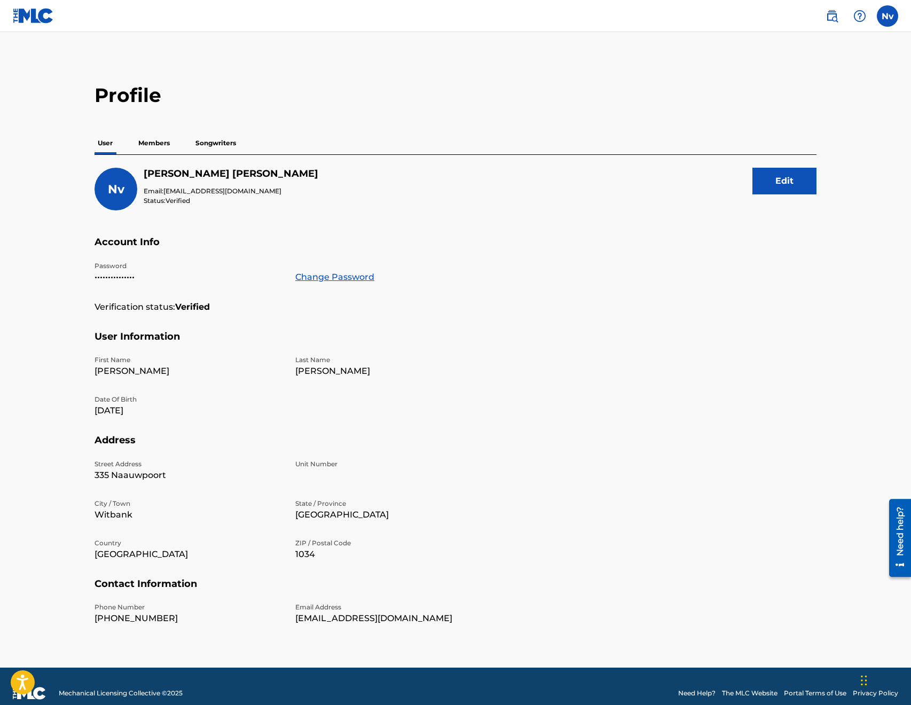
click at [150, 144] on p "Members" at bounding box center [154, 143] width 38 height 22
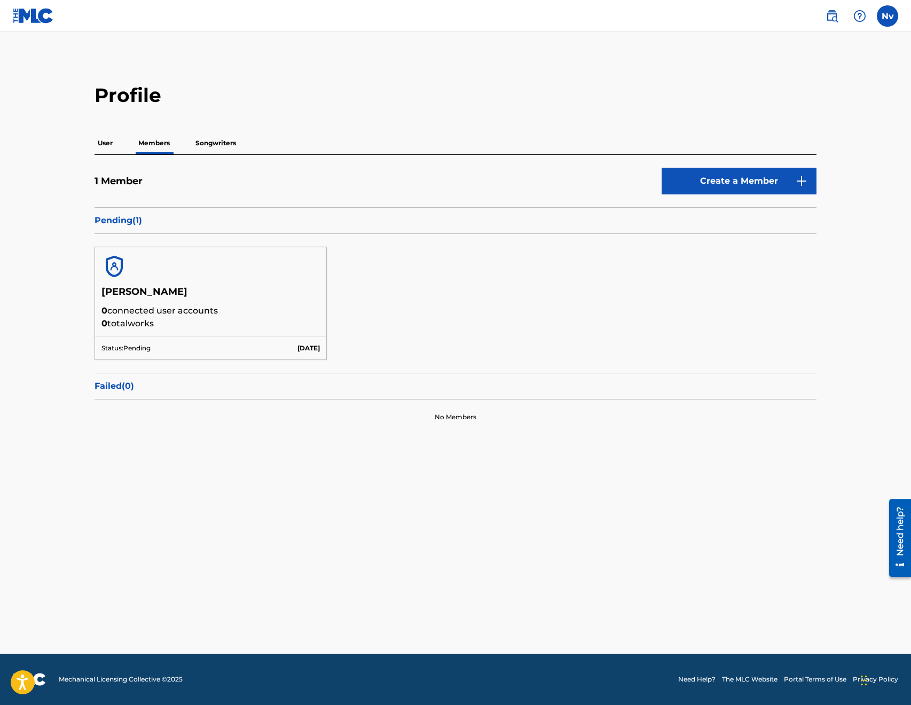
click at [232, 144] on p "Songwriters" at bounding box center [215, 143] width 47 height 22
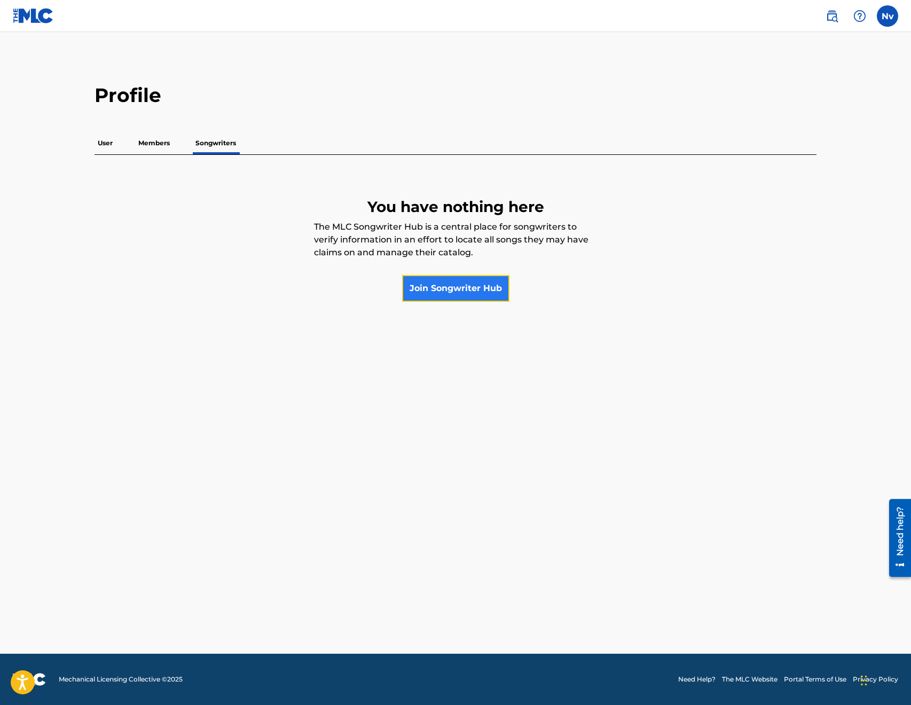
click at [448, 285] on link "Join Songwriter Hub" at bounding box center [455, 288] width 107 height 27
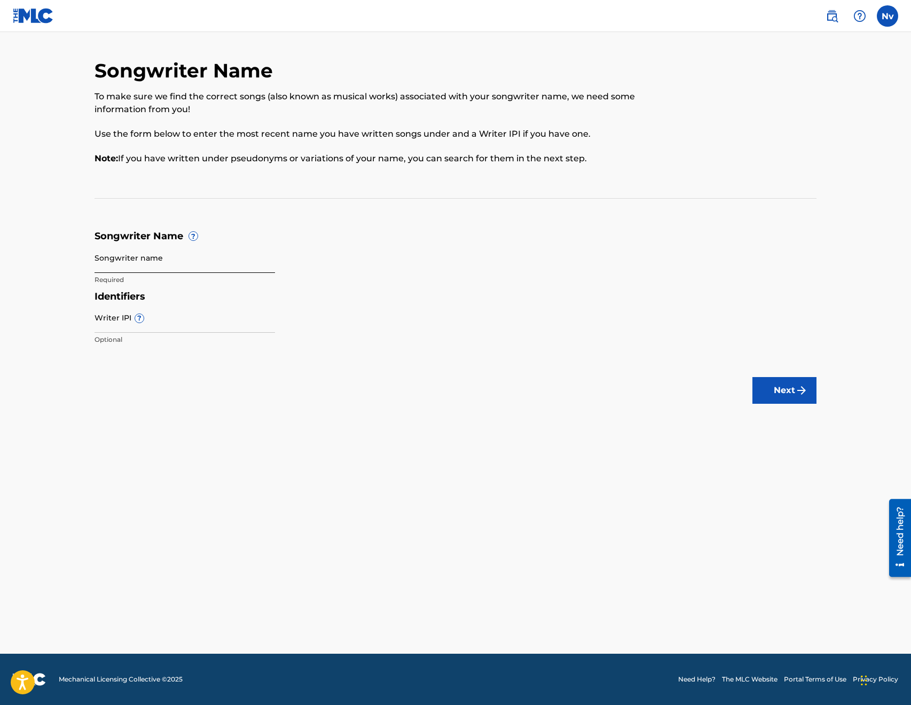
click at [171, 269] on input "Songwriter name" at bounding box center [185, 257] width 181 height 30
type input "[PERSON_NAME]"
click at [162, 330] on input "Writer IPI ?" at bounding box center [185, 317] width 181 height 30
click at [779, 389] on button "Next" at bounding box center [785, 390] width 64 height 27
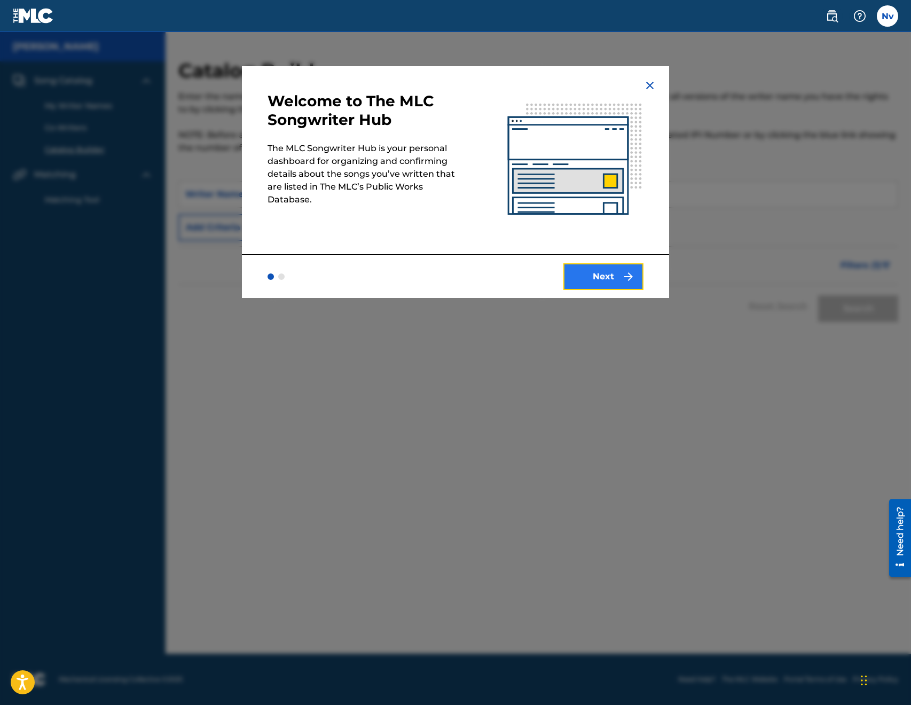
click at [619, 278] on button "Next" at bounding box center [603, 276] width 80 height 27
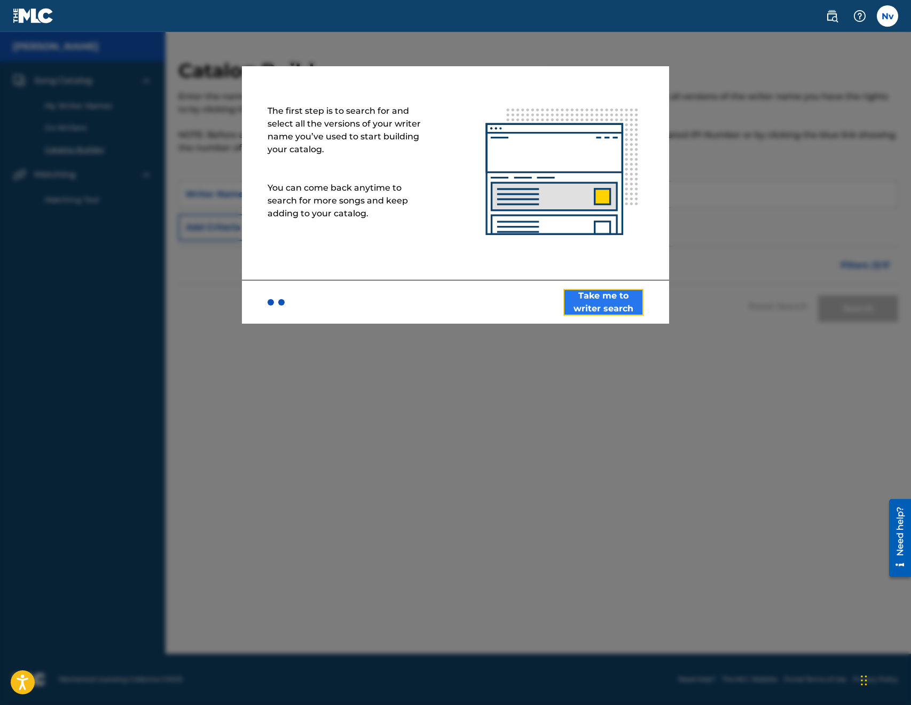
click at [618, 302] on button "Take me to writer search" at bounding box center [603, 302] width 80 height 27
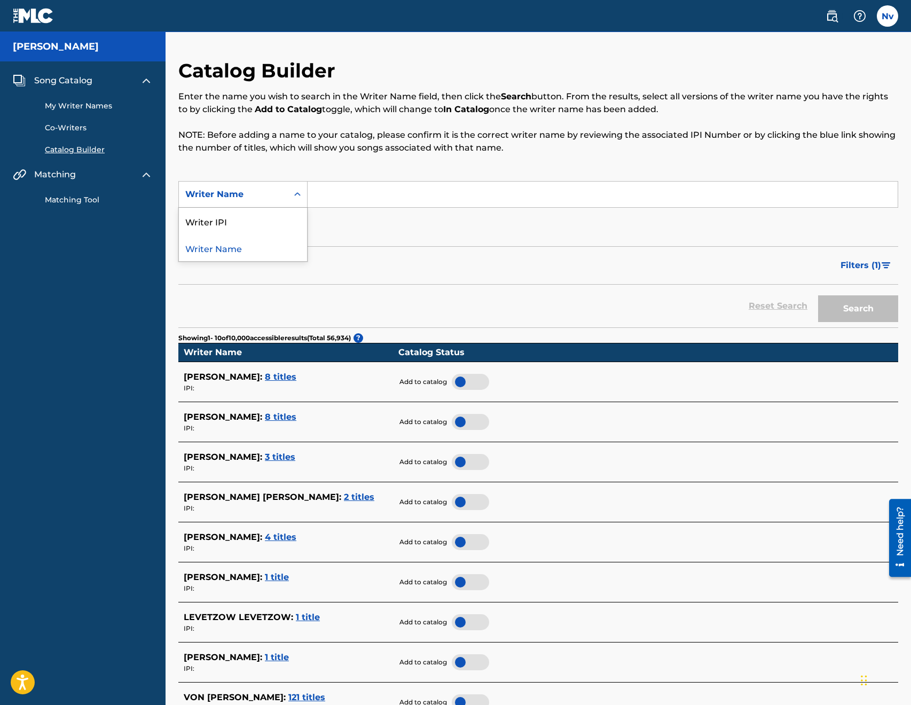
click at [299, 198] on icon "Search Form" at bounding box center [297, 194] width 11 height 11
click at [371, 236] on div "SearchWithCriteria1f482214-0339-49ba-9577-ab62f2be4232 2 results available. Use…" at bounding box center [538, 211] width 720 height 60
click at [73, 107] on link "My Writer Names" at bounding box center [99, 105] width 108 height 11
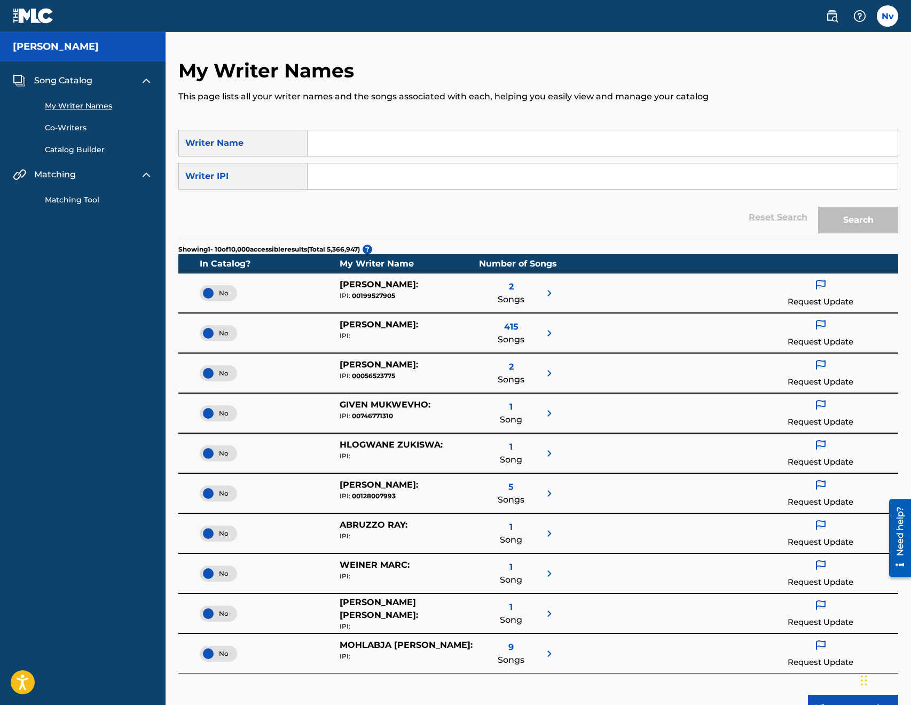
click at [76, 127] on link "Co-Writers" at bounding box center [99, 127] width 108 height 11
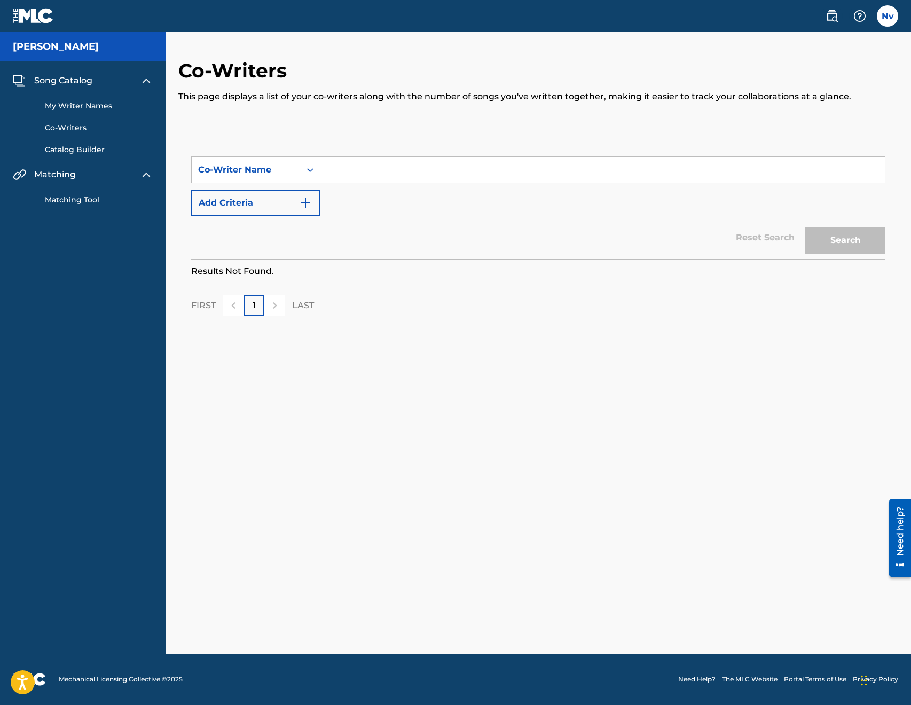
click at [87, 148] on link "Catalog Builder" at bounding box center [99, 149] width 108 height 11
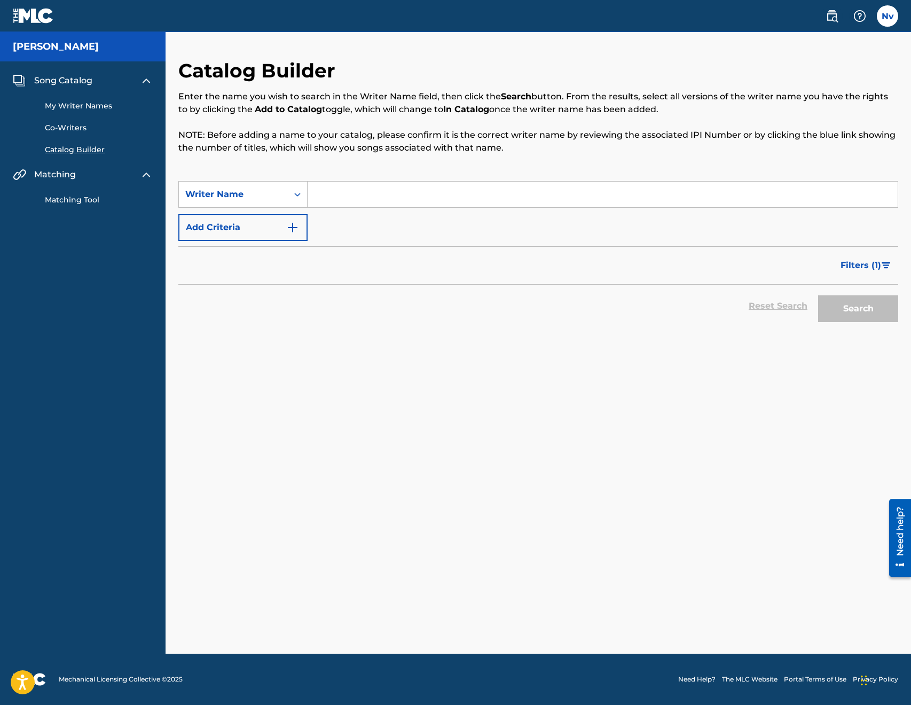
click at [74, 200] on link "Matching Tool" at bounding box center [99, 199] width 108 height 11
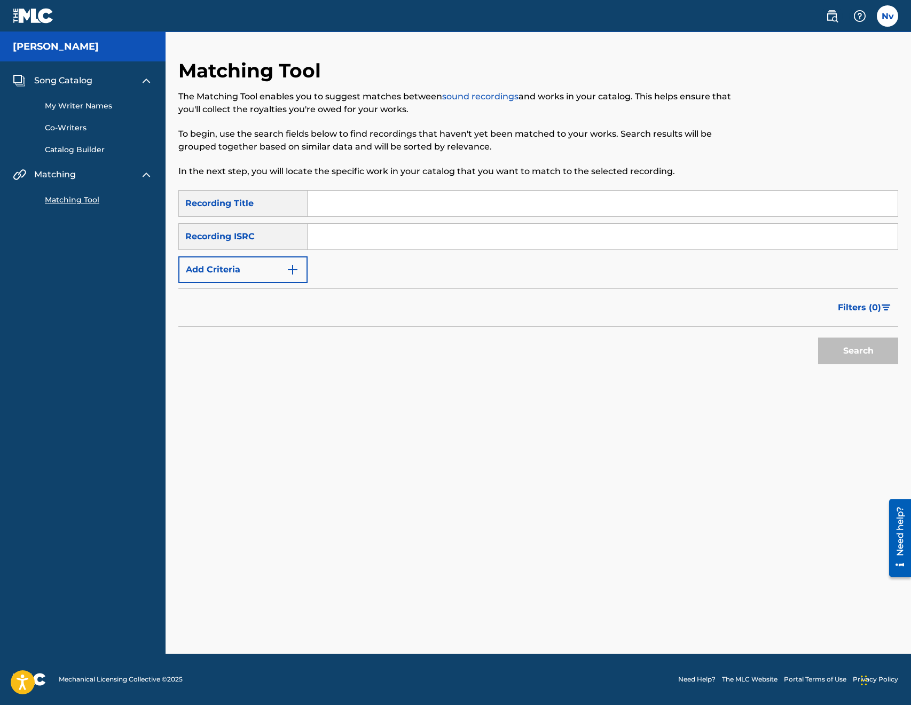
click at [46, 49] on h5 "[PERSON_NAME]" at bounding box center [56, 47] width 86 height 12
click at [15, 48] on h5 "[PERSON_NAME]" at bounding box center [56, 47] width 86 height 12
click at [17, 83] on img at bounding box center [19, 80] width 13 height 13
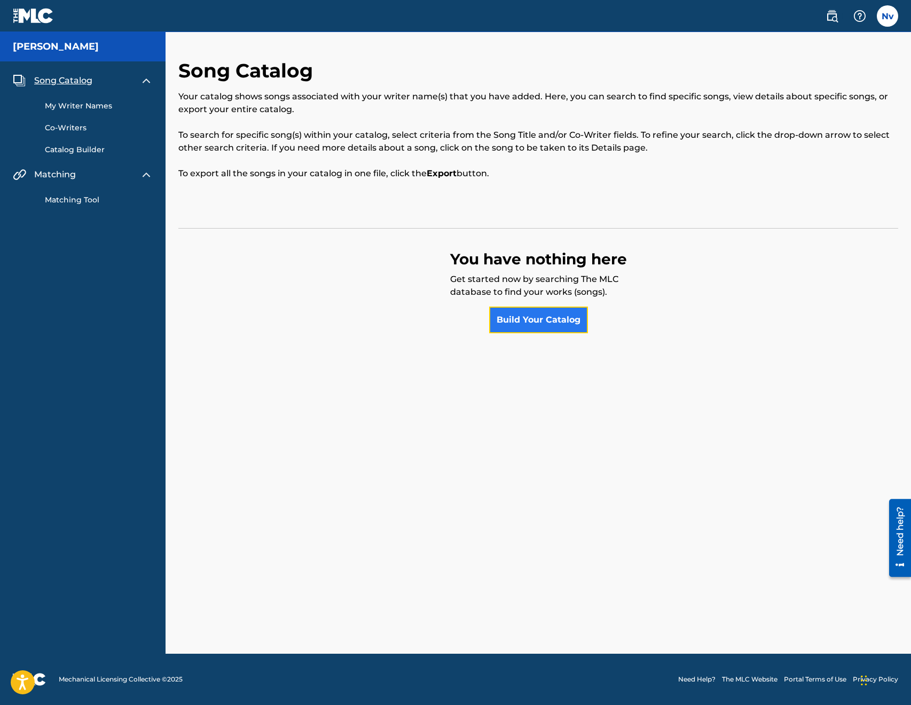
click at [540, 324] on link "Build Your Catalog" at bounding box center [538, 320] width 99 height 27
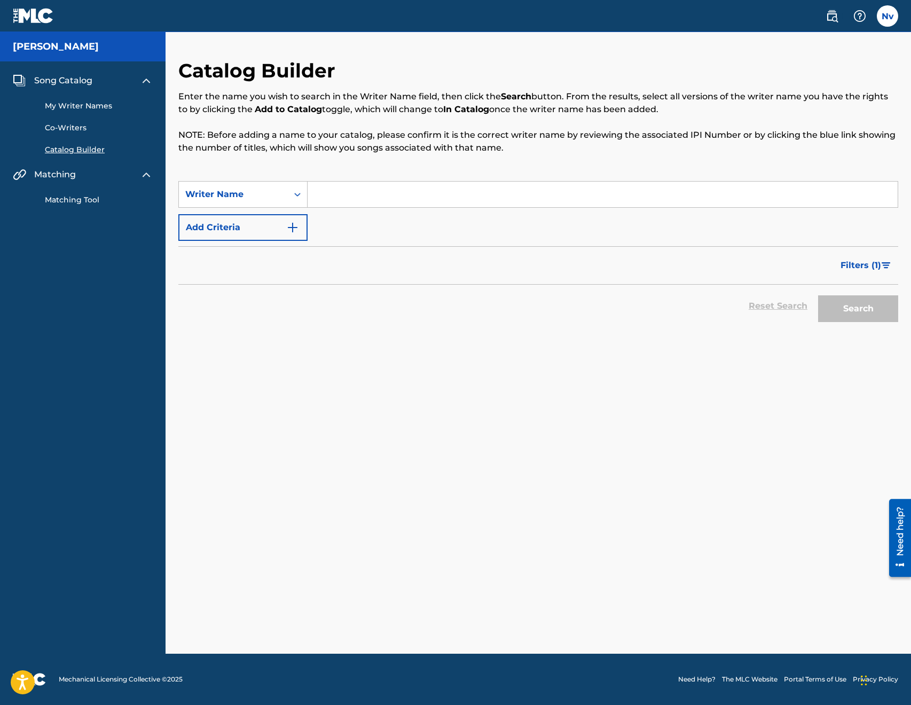
click at [331, 197] on input "Search Form" at bounding box center [603, 195] width 590 height 26
type input "[PERSON_NAME]"
click at [837, 313] on button "Search" at bounding box center [858, 308] width 80 height 27
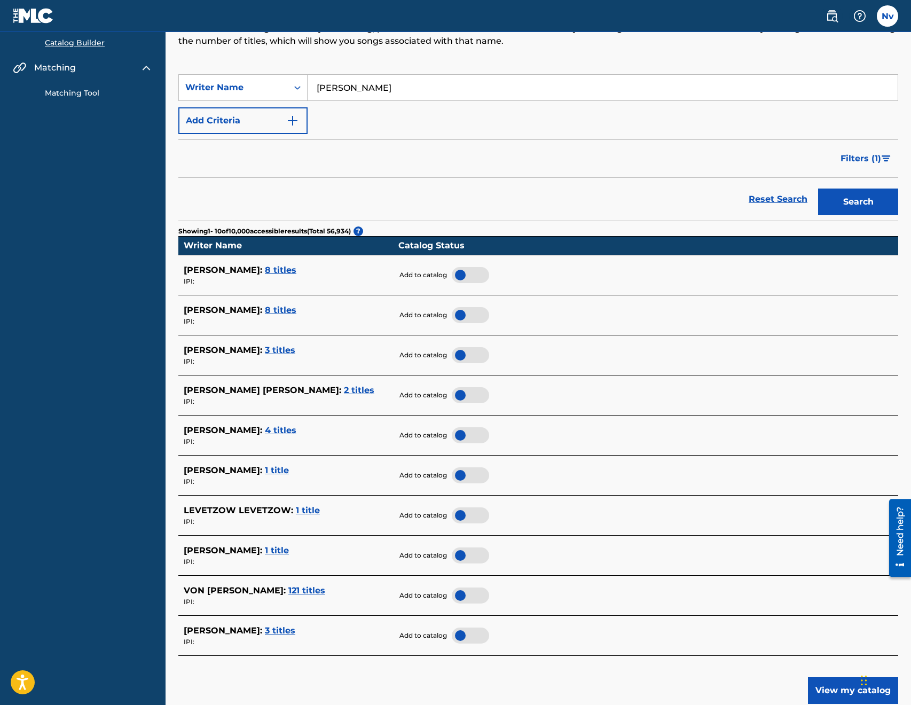
scroll to position [160, 0]
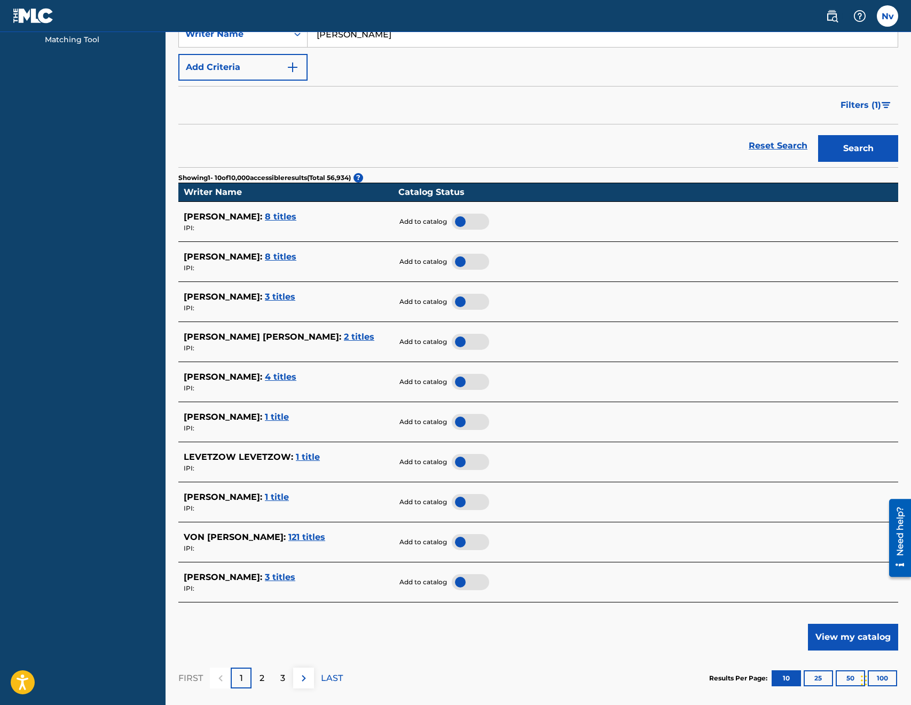
click at [304, 457] on span "1 title" at bounding box center [308, 457] width 24 height 10
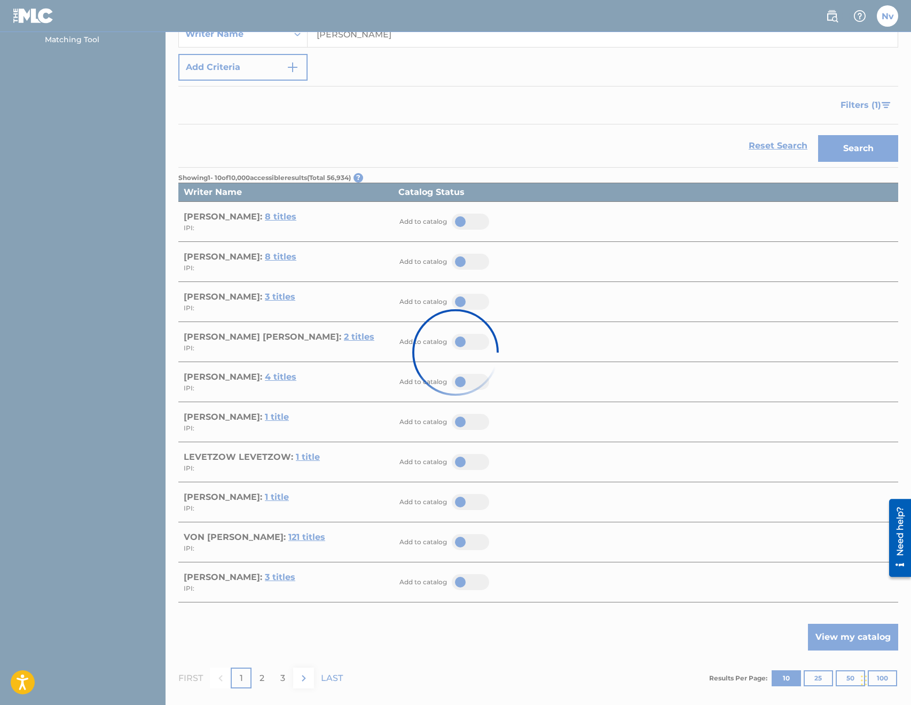
scroll to position [0, 0]
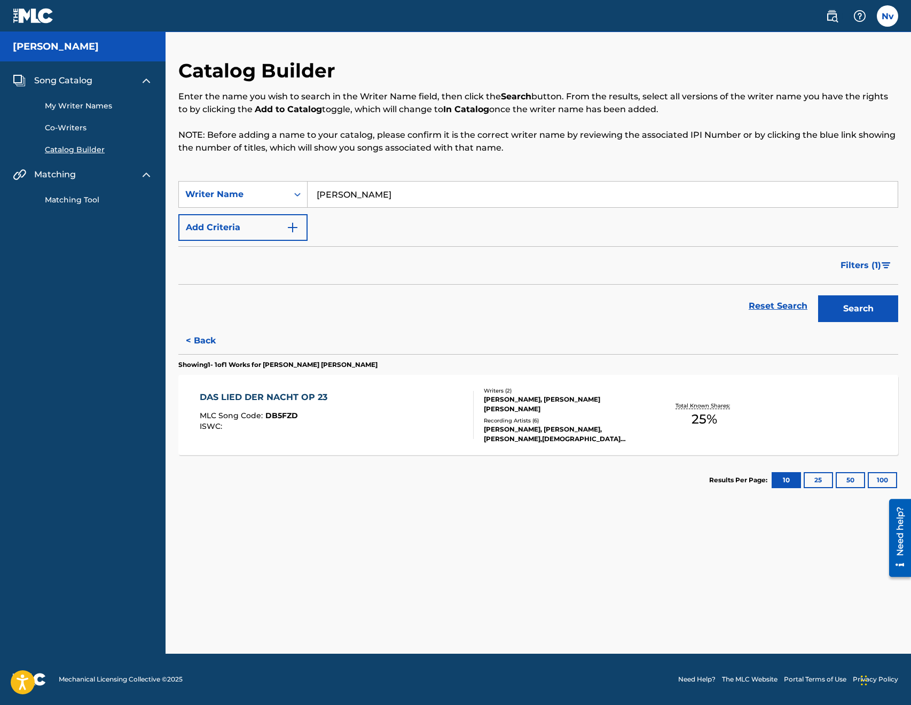
click at [28, 17] on img at bounding box center [33, 15] width 41 height 15
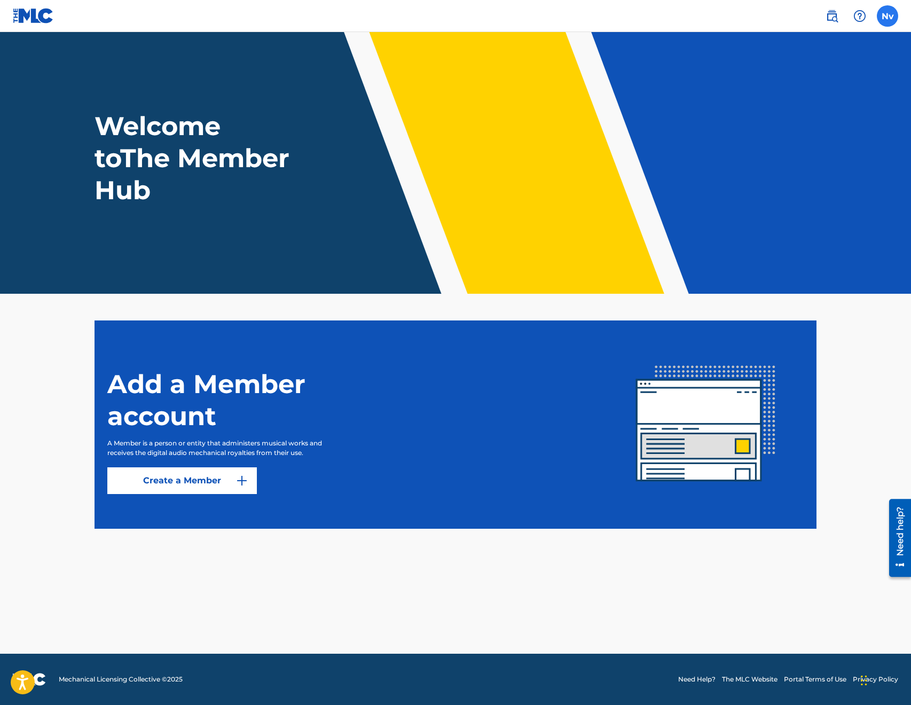
click at [889, 13] on label at bounding box center [887, 15] width 21 height 21
click at [888, 16] on input "Nv [PERSON_NAME] [EMAIL_ADDRESS][DOMAIN_NAME] Notification Preferences Profile …" at bounding box center [888, 16] width 0 height 0
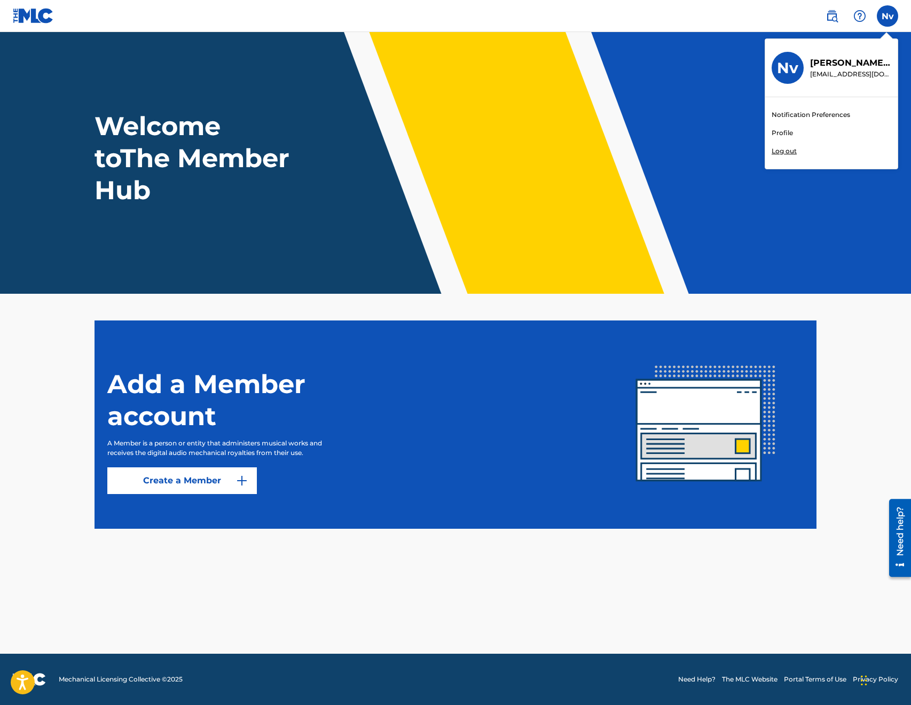
click at [788, 134] on link "Profile" at bounding box center [782, 133] width 21 height 10
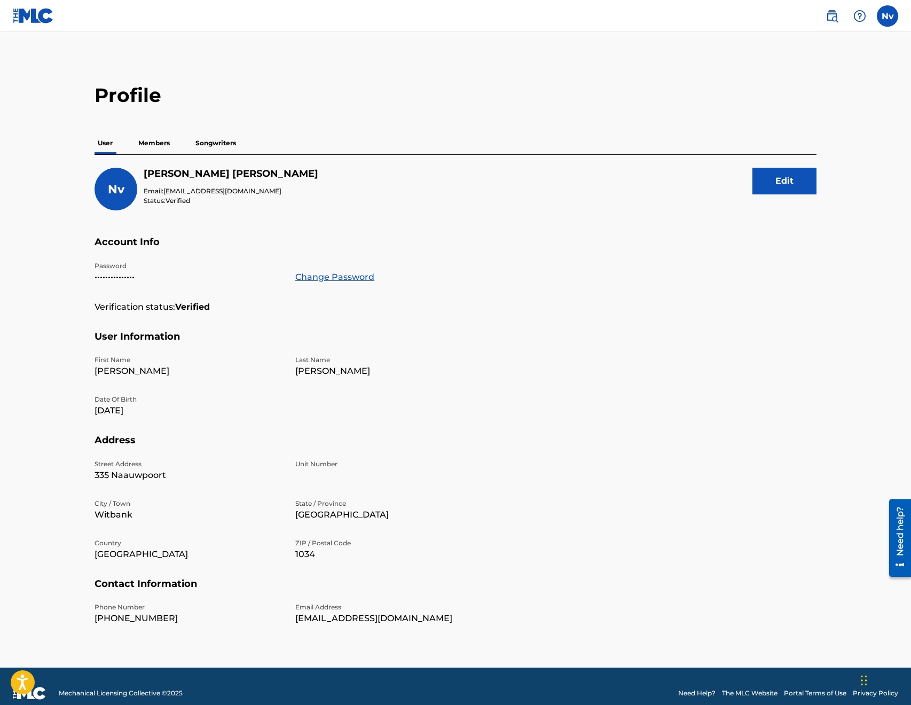
click at [150, 142] on p "Members" at bounding box center [154, 143] width 38 height 22
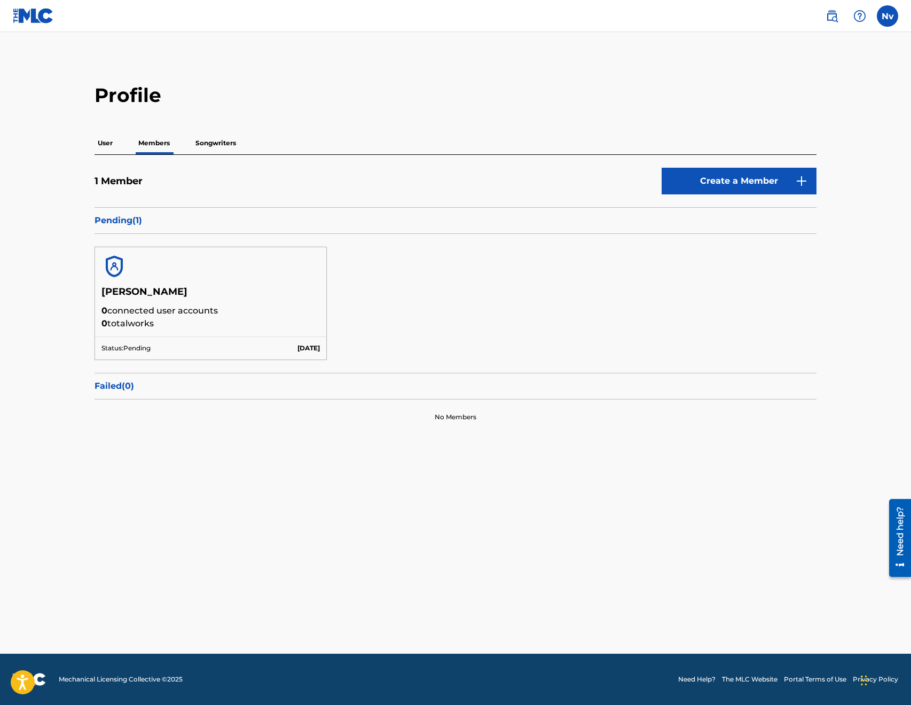
click at [108, 145] on p "User" at bounding box center [105, 143] width 21 height 22
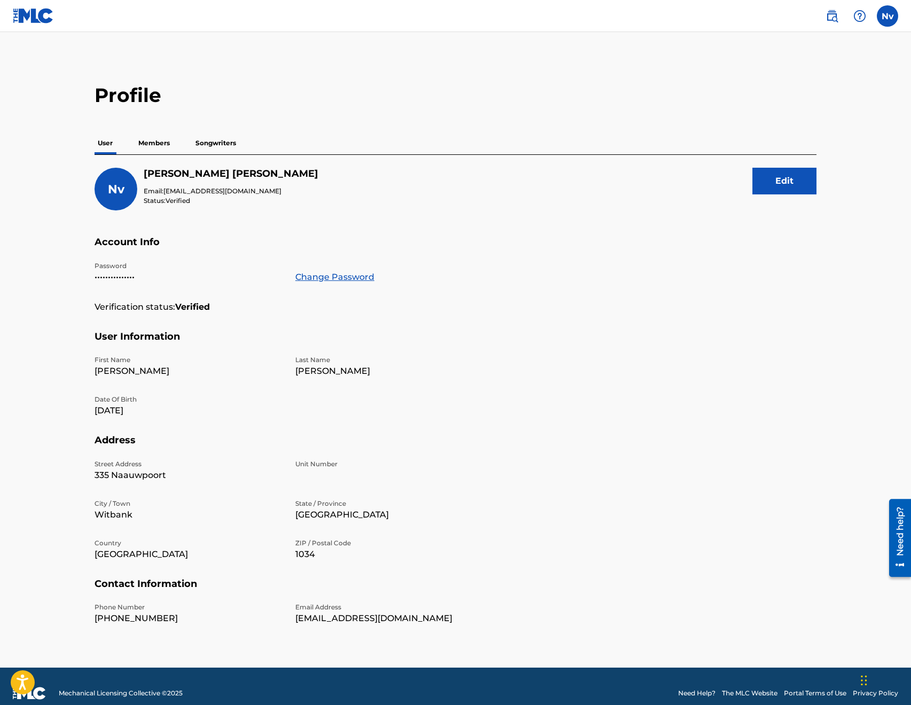
click at [158, 142] on p "Members" at bounding box center [154, 143] width 38 height 22
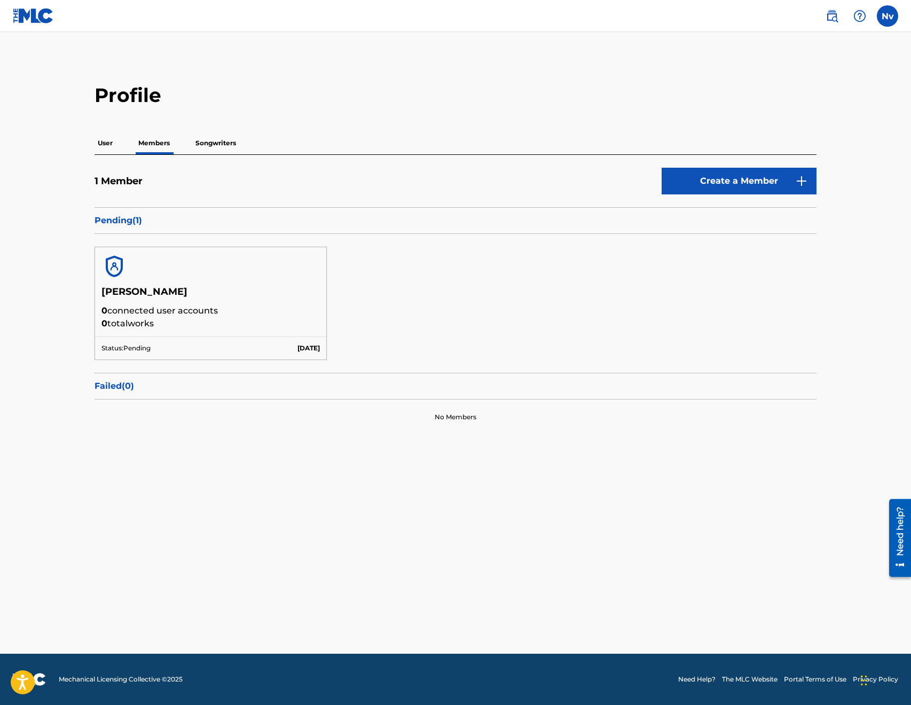
click at [106, 142] on p "User" at bounding box center [105, 143] width 21 height 22
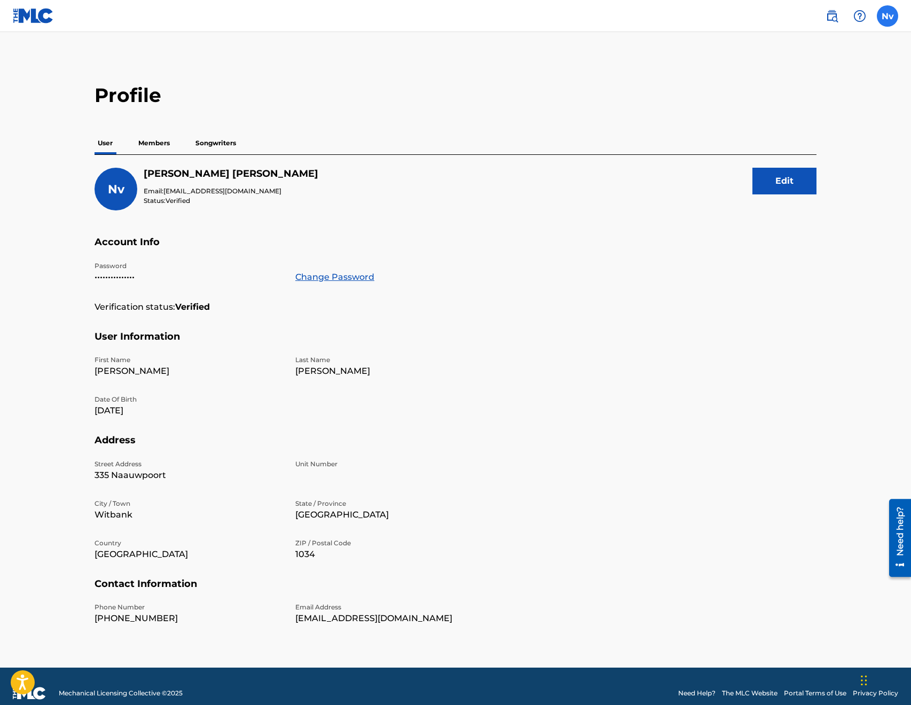
click at [889, 19] on label at bounding box center [887, 15] width 21 height 21
click at [888, 16] on input "Nv [PERSON_NAME] [EMAIL_ADDRESS][DOMAIN_NAME] Notification Preferences Profile …" at bounding box center [888, 16] width 0 height 0
click at [805, 116] on link "Notification Preferences" at bounding box center [811, 115] width 79 height 10
